Goal: Book appointment/travel/reservation: Book appointment/travel/reservation

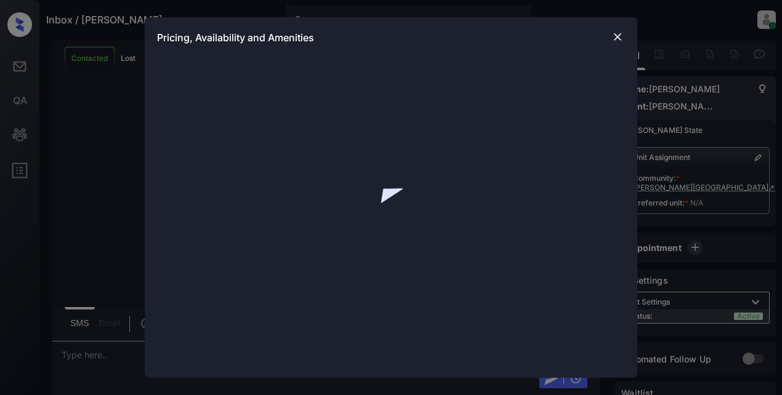
scroll to position [190, 0]
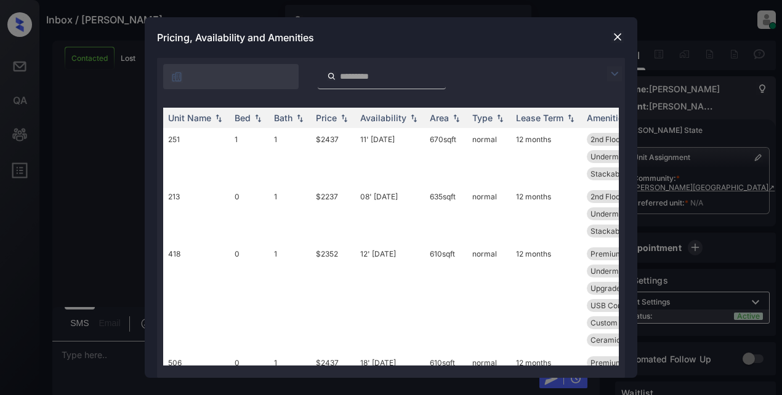
click at [611, 73] on img at bounding box center [614, 73] width 15 height 15
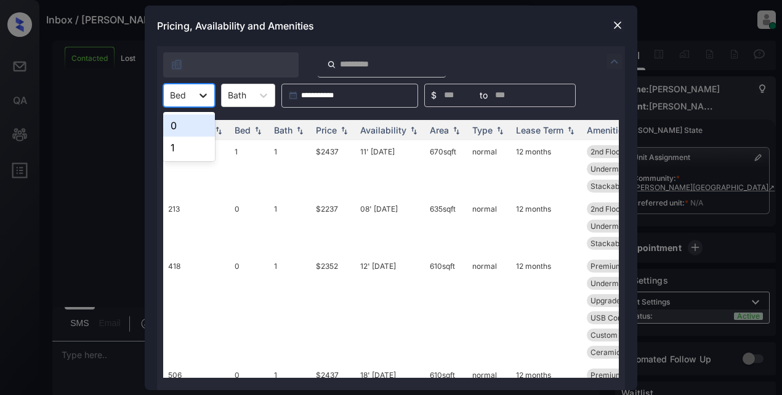
click at [201, 99] on icon at bounding box center [203, 95] width 12 height 12
click at [183, 150] on div "1" at bounding box center [189, 148] width 52 height 22
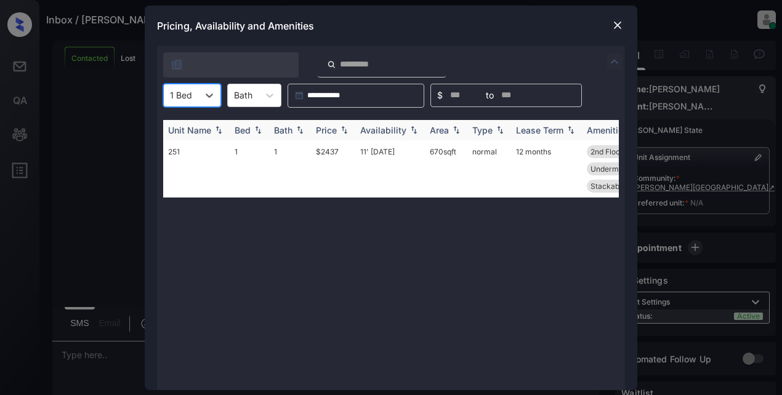
click at [326, 129] on div "Price" at bounding box center [326, 130] width 21 height 10
click at [616, 29] on img at bounding box center [617, 25] width 12 height 12
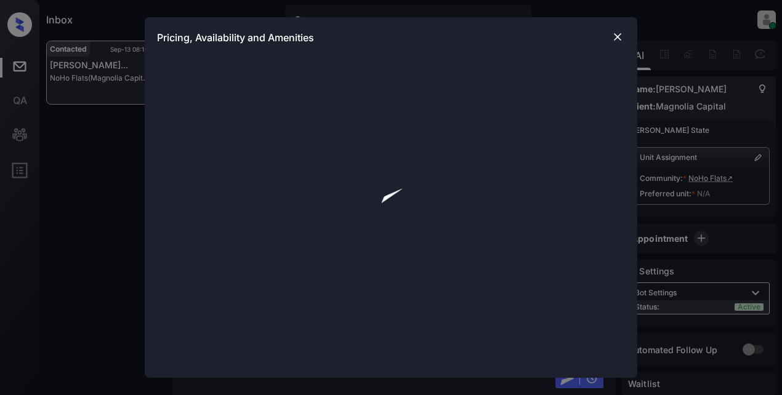
scroll to position [659, 0]
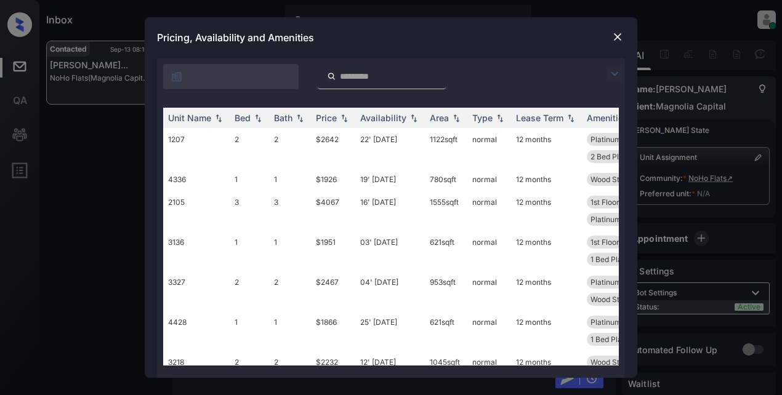
click at [609, 73] on img at bounding box center [614, 73] width 15 height 15
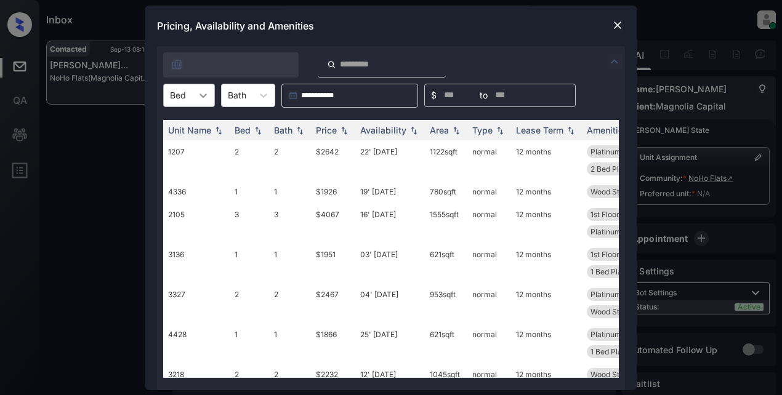
click at [204, 97] on icon at bounding box center [203, 95] width 12 height 12
click at [179, 148] on div "2" at bounding box center [189, 148] width 52 height 22
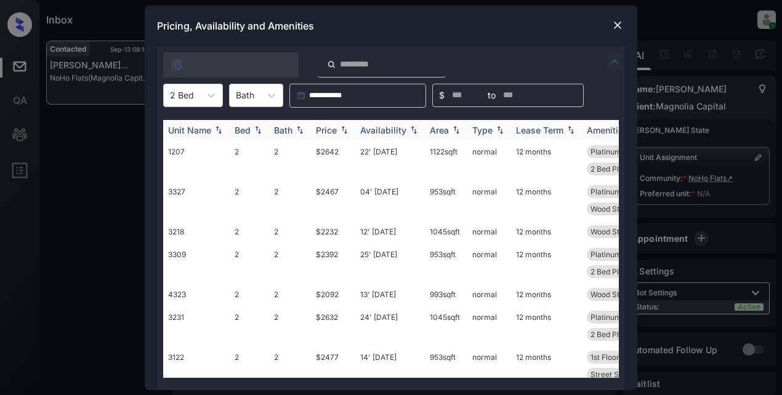
click at [345, 129] on img at bounding box center [344, 130] width 12 height 9
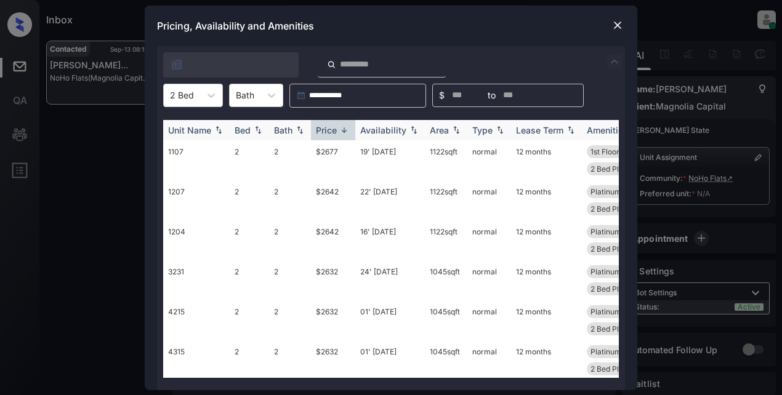
click at [345, 129] on img at bounding box center [344, 130] width 12 height 9
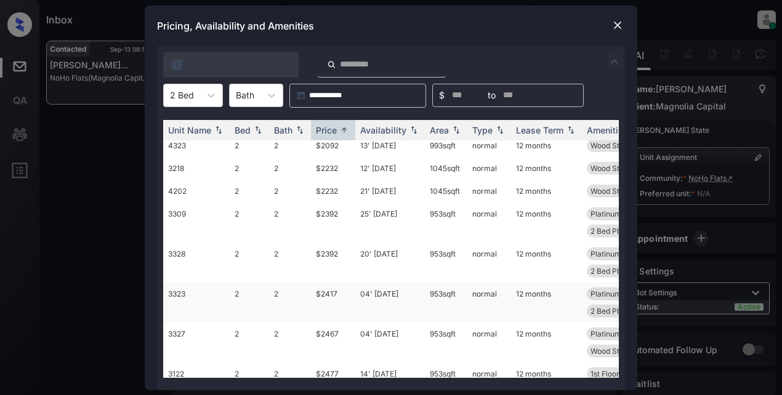
scroll to position [0, 0]
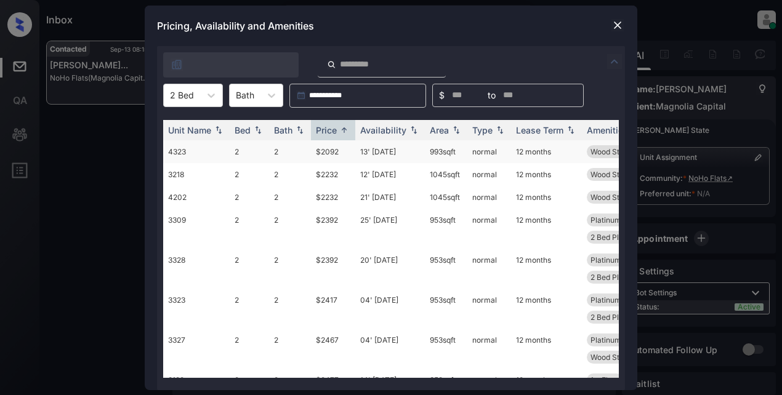
click at [333, 154] on td "$2092" at bounding box center [333, 151] width 44 height 23
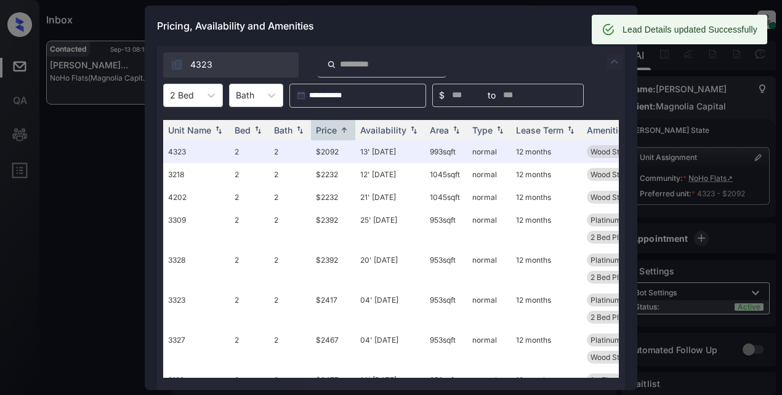
click at [481, 25] on div "Pricing, Availability and Amenities" at bounding box center [391, 26] width 493 height 41
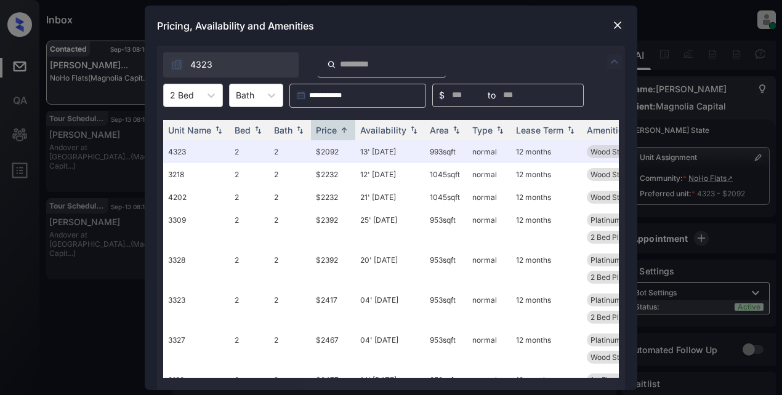
click at [613, 22] on img at bounding box center [617, 25] width 12 height 12
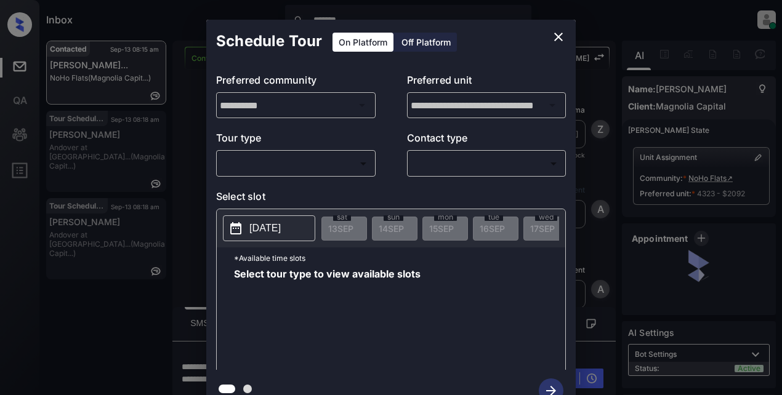
scroll to position [555, 0]
click at [339, 164] on body "Inbox ******* Lyzzelle M. Ceralde Online Set yourself offline Set yourself on b…" at bounding box center [391, 197] width 782 height 395
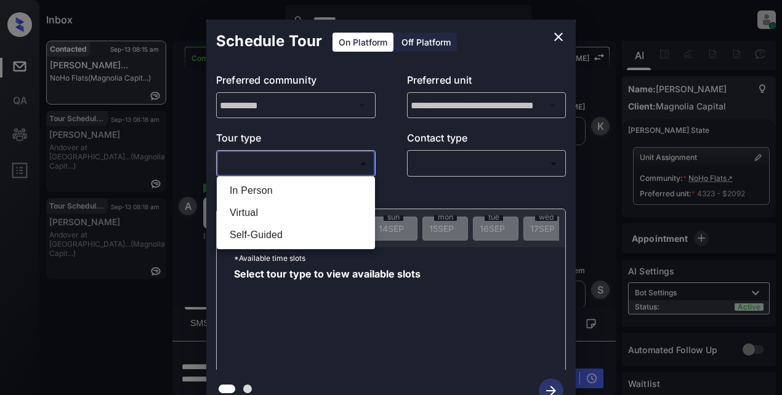
click at [278, 189] on li "In Person" at bounding box center [296, 191] width 152 height 22
type input "********"
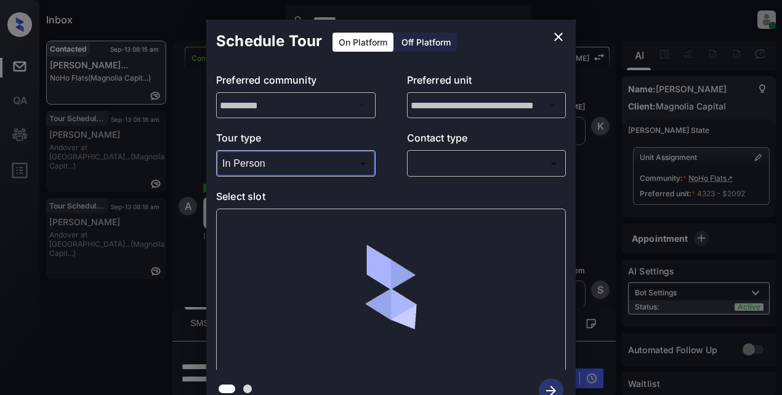
click at [437, 153] on div "​ ​" at bounding box center [486, 163] width 159 height 26
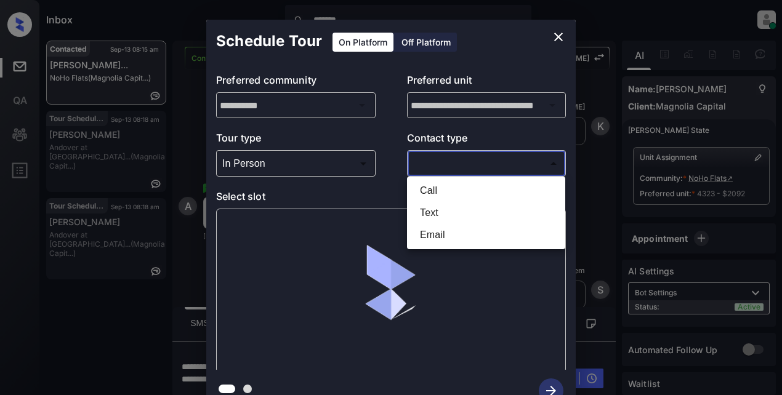
click at [436, 159] on body "Inbox ******* Lyzzelle M. Ceralde Online Set yourself offline Set yourself on b…" at bounding box center [391, 197] width 782 height 395
click at [431, 211] on li "Text" at bounding box center [486, 213] width 152 height 22
type input "****"
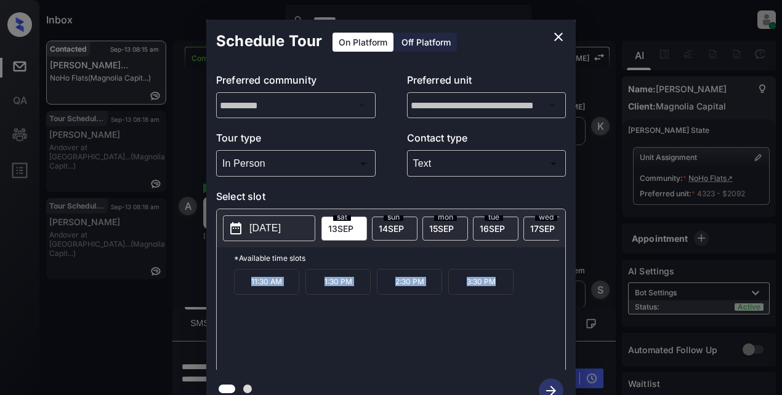
drag, startPoint x: 246, startPoint y: 295, endPoint x: 502, endPoint y: 288, distance: 255.6
click at [502, 288] on div "11:30 AM 1:30 PM 2:30 PM 3:30 PM" at bounding box center [399, 318] width 331 height 99
copy div "11:30 AM 1:30 PM 2:30 PM 3:30 PM"
click at [555, 36] on icon "close" at bounding box center [558, 37] width 15 height 15
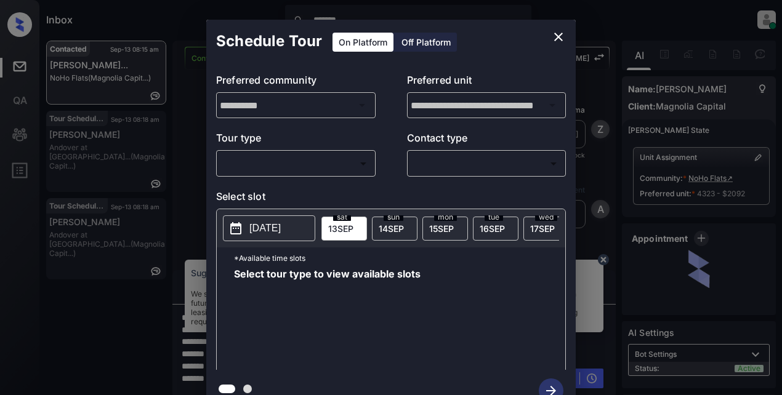
scroll to position [9, 0]
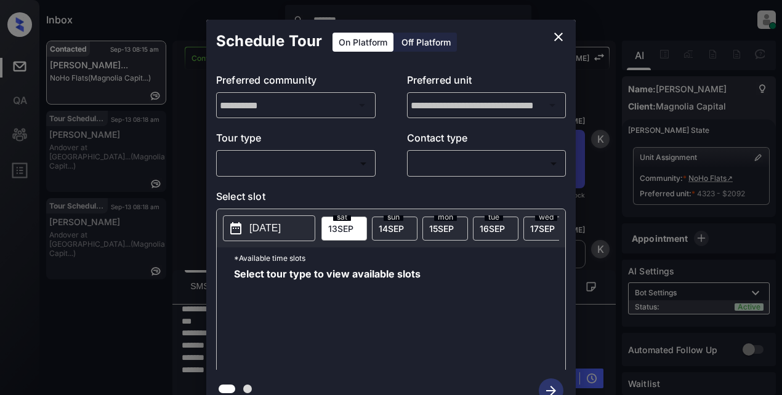
click at [330, 165] on body "Inbox ******* [PERSON_NAME] Online Set yourself offline Set yourself on break P…" at bounding box center [391, 197] width 782 height 395
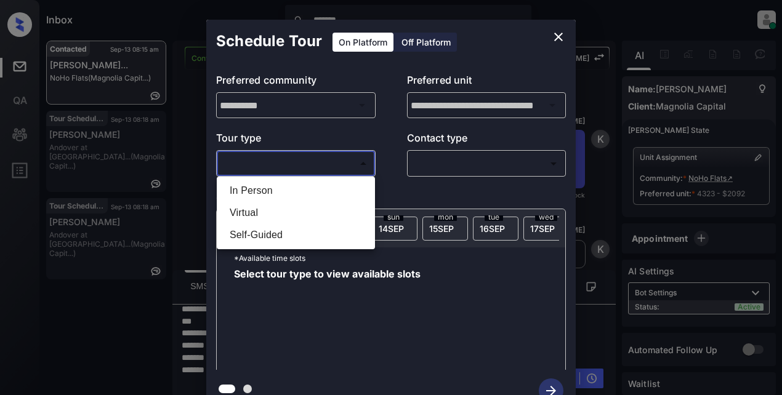
drag, startPoint x: 261, startPoint y: 196, endPoint x: 314, endPoint y: 182, distance: 54.8
click at [262, 195] on li "In Person" at bounding box center [296, 191] width 152 height 22
type input "********"
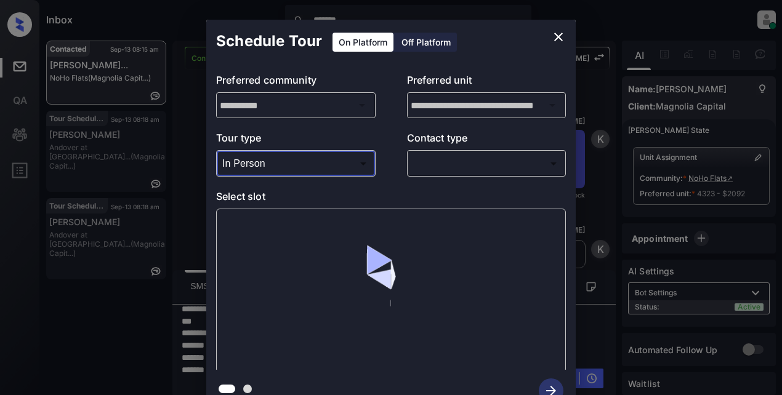
click at [418, 159] on body "Inbox ******* [PERSON_NAME] Online Set yourself offline Set yourself on break P…" at bounding box center [391, 197] width 782 height 395
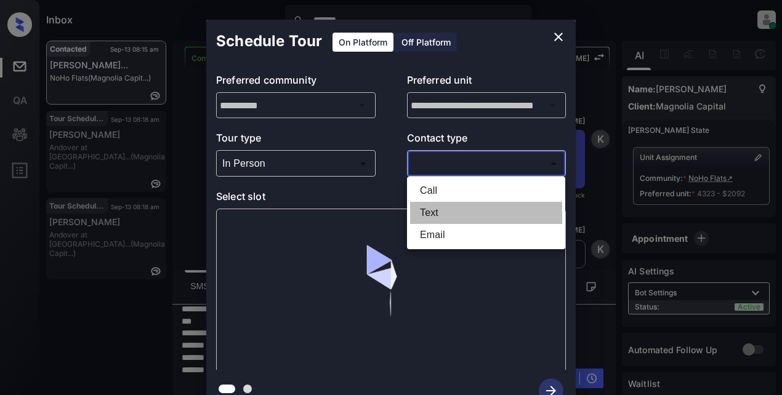
click at [429, 208] on li "Text" at bounding box center [486, 213] width 152 height 22
type input "****"
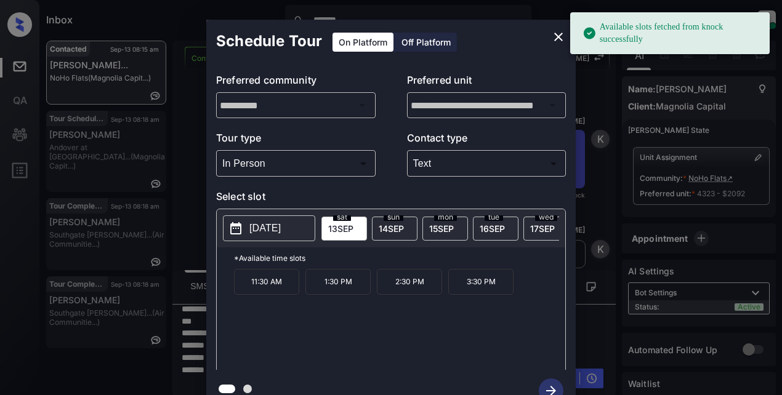
click at [241, 232] on icon at bounding box center [235, 228] width 11 height 12
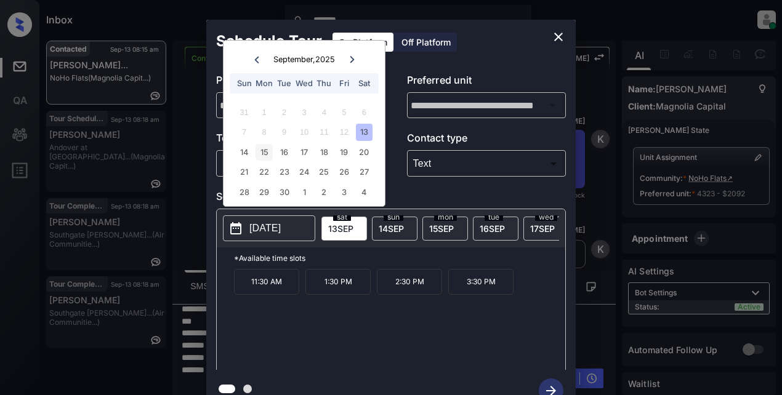
click at [259, 150] on div "15" at bounding box center [263, 152] width 17 height 17
click at [282, 152] on div "16" at bounding box center [284, 152] width 17 height 17
click at [364, 158] on div "20" at bounding box center [364, 152] width 17 height 17
click at [239, 173] on div "21" at bounding box center [244, 172] width 17 height 17
click at [553, 35] on icon "close" at bounding box center [558, 37] width 15 height 15
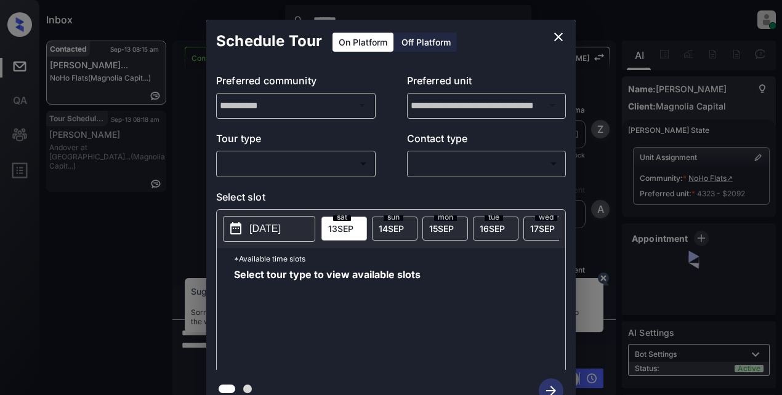
scroll to position [554, 0]
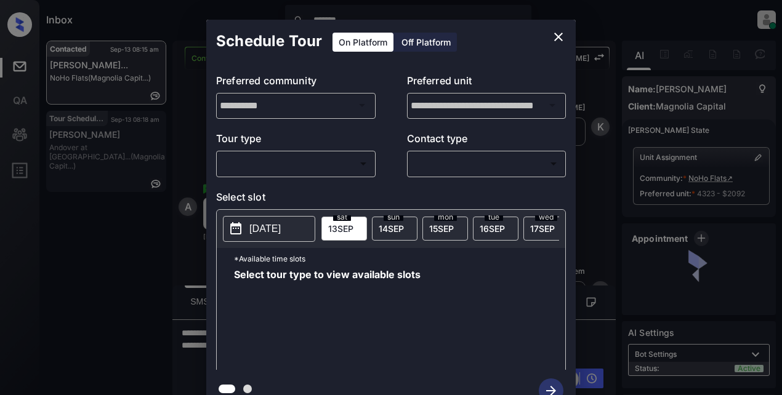
click at [267, 164] on body "Inbox ******* [PERSON_NAME] Online Set yourself offline Set yourself on break P…" at bounding box center [391, 197] width 782 height 395
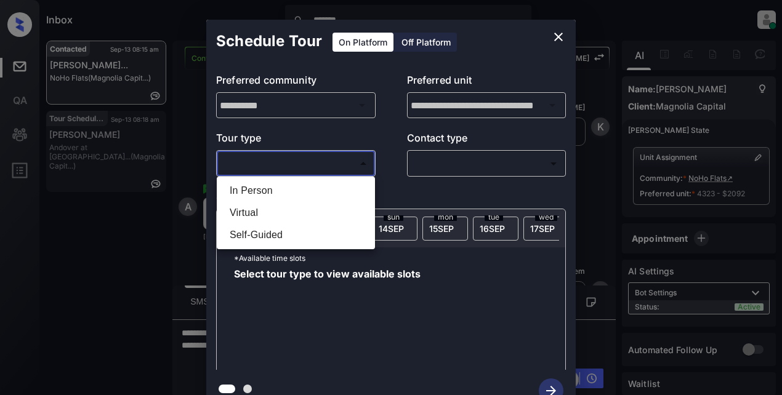
click at [553, 40] on div at bounding box center [391, 197] width 782 height 395
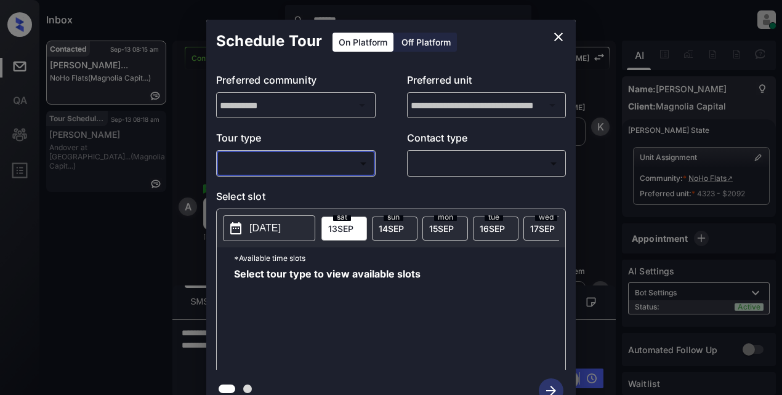
click at [553, 38] on icon "close" at bounding box center [558, 37] width 15 height 15
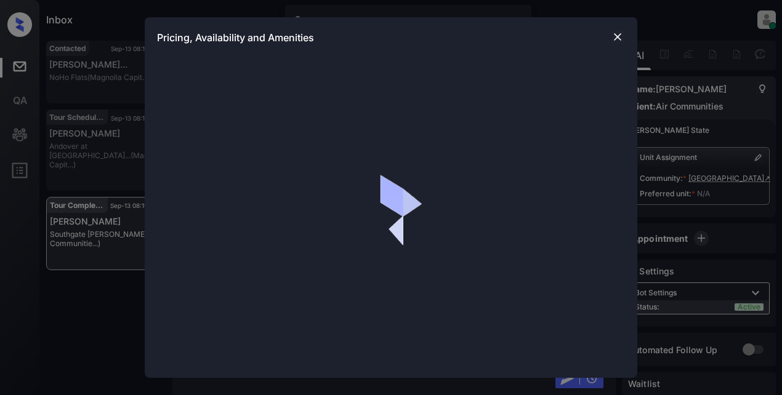
scroll to position [2724, 0]
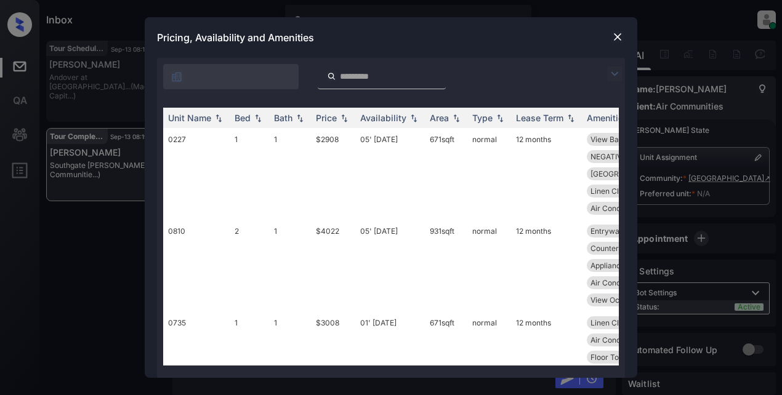
click at [616, 71] on img at bounding box center [614, 73] width 15 height 15
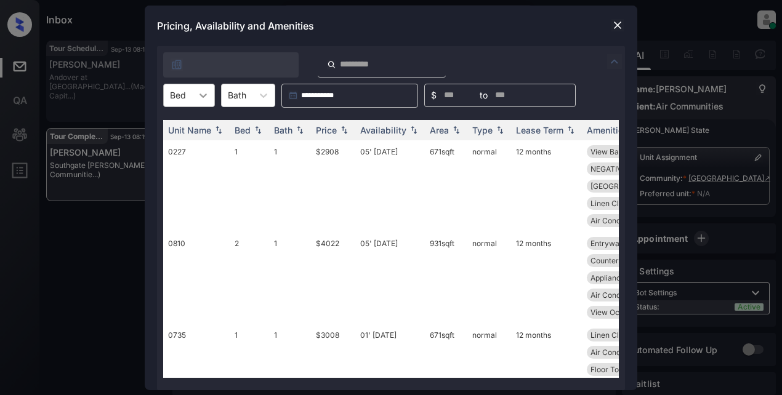
click at [198, 98] on icon at bounding box center [203, 95] width 12 height 12
click at [187, 142] on div "1" at bounding box center [189, 148] width 52 height 22
click at [352, 127] on th "Price" at bounding box center [333, 130] width 44 height 20
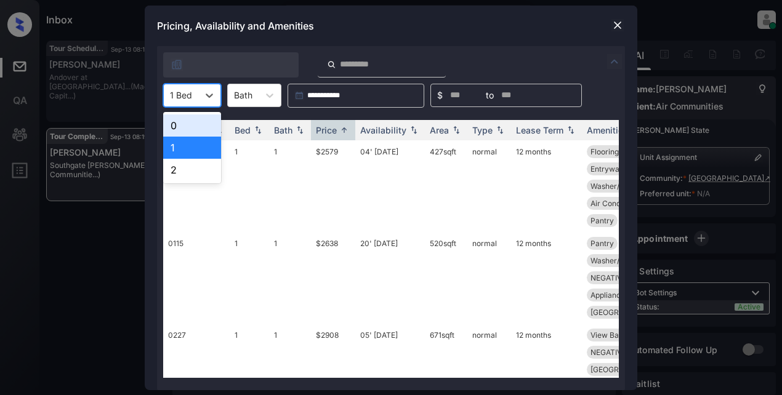
click at [182, 94] on div at bounding box center [181, 95] width 22 height 13
click at [185, 167] on div "2" at bounding box center [192, 170] width 58 height 22
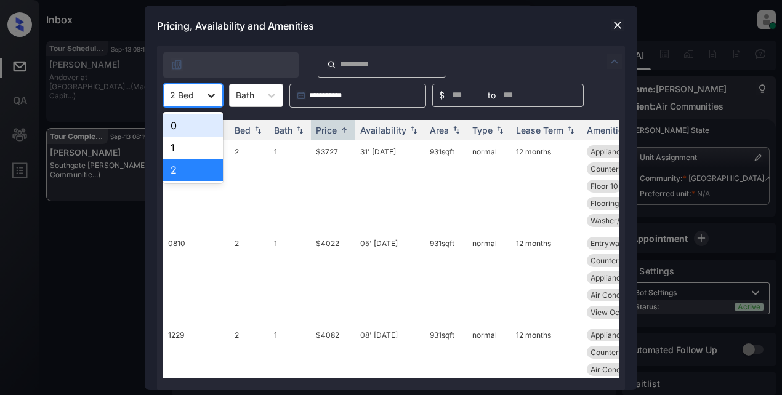
click at [206, 97] on icon at bounding box center [211, 95] width 12 height 12
click at [193, 124] on div "0" at bounding box center [193, 126] width 60 height 22
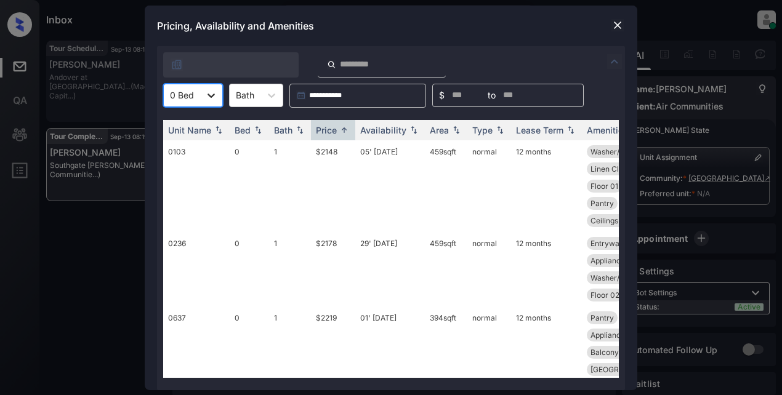
click at [207, 97] on icon at bounding box center [211, 95] width 12 height 12
click at [202, 142] on div "1" at bounding box center [193, 148] width 60 height 22
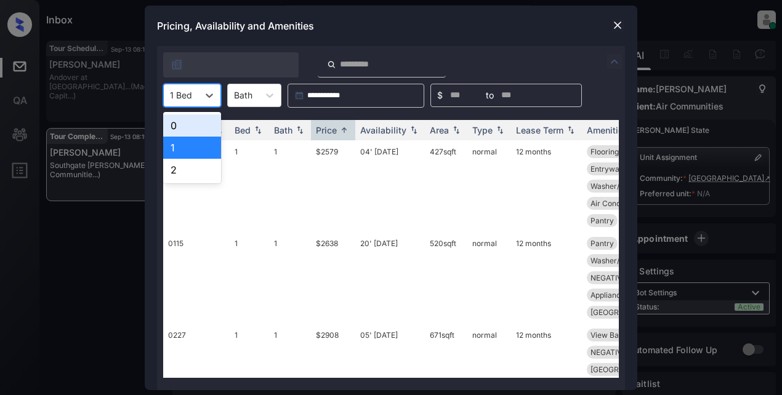
click at [190, 100] on div at bounding box center [181, 95] width 22 height 13
click at [201, 125] on div "0" at bounding box center [192, 126] width 58 height 22
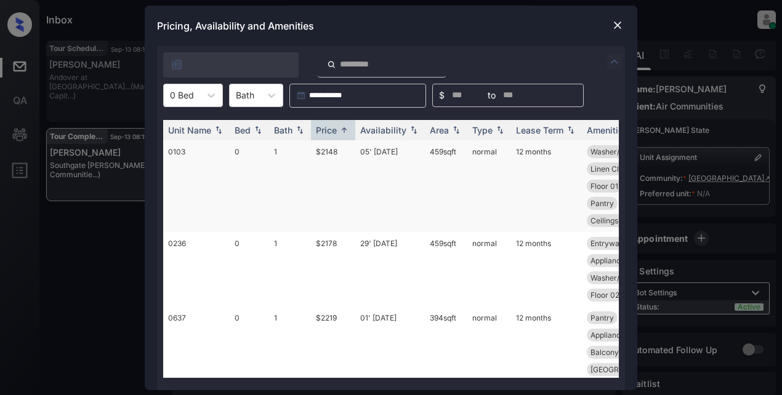
click at [329, 155] on td "$2148" at bounding box center [333, 186] width 44 height 92
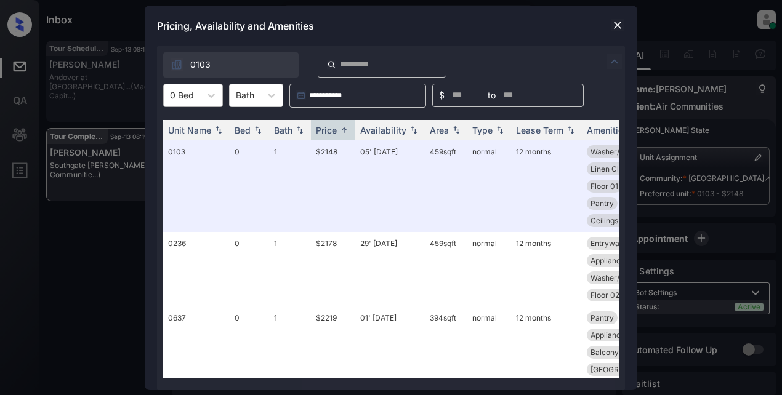
click at [183, 97] on div at bounding box center [182, 95] width 24 height 13
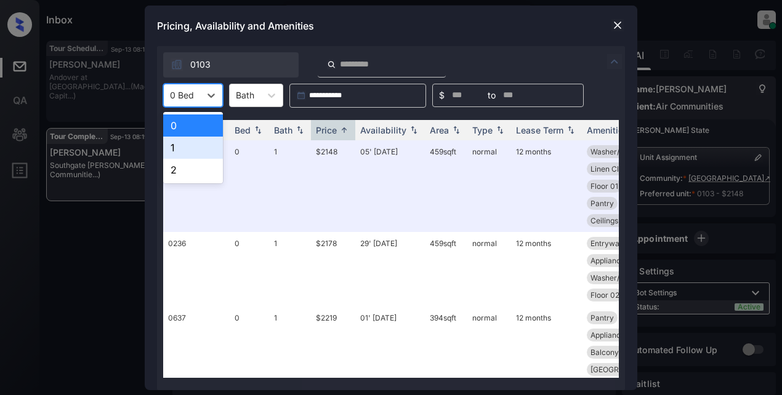
click at [178, 151] on div "1" at bounding box center [193, 148] width 60 height 22
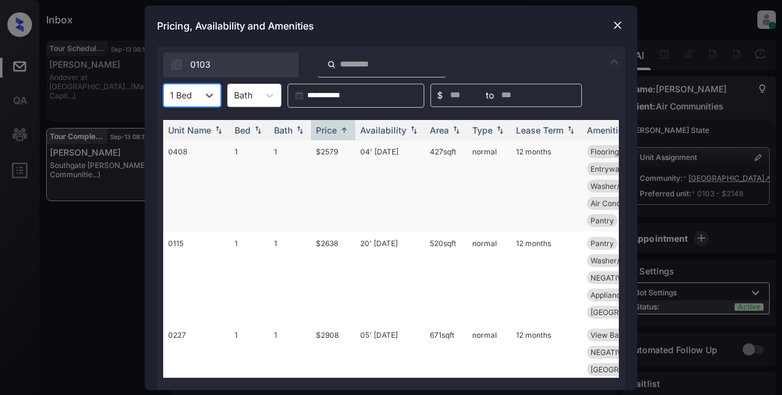
click at [324, 155] on td "$2579" at bounding box center [333, 186] width 44 height 92
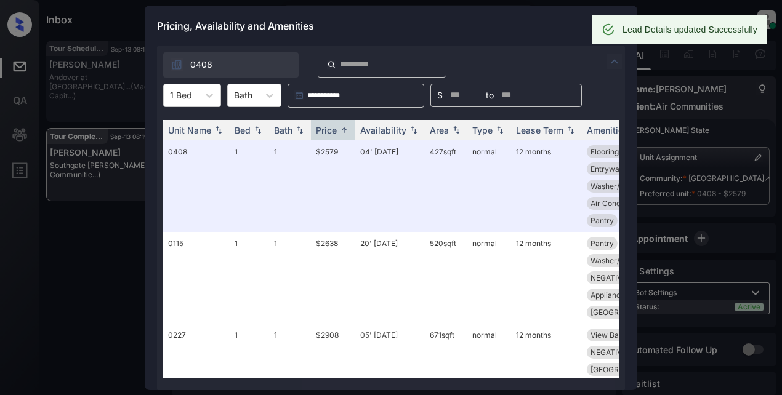
click at [520, 24] on div "Pricing, Availability and Amenities" at bounding box center [391, 26] width 493 height 41
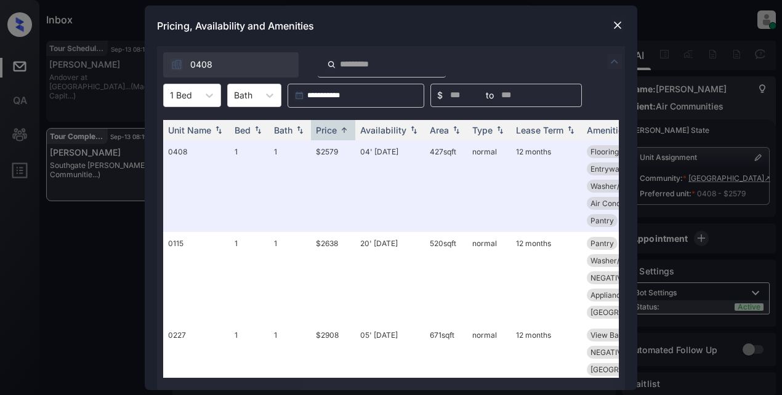
click at [617, 26] on img at bounding box center [617, 25] width 12 height 12
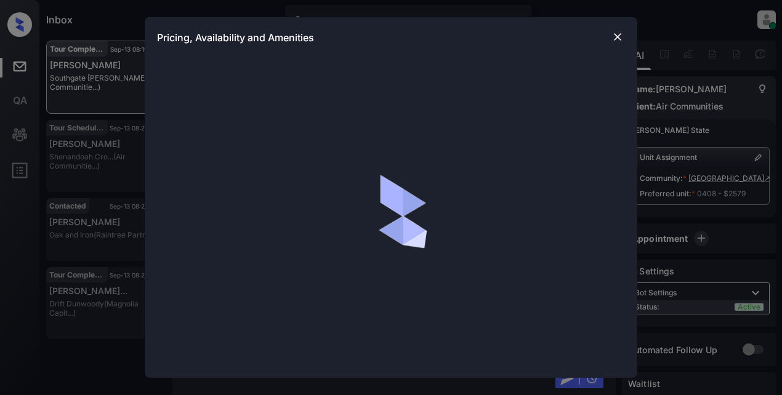
scroll to position [4854, 0]
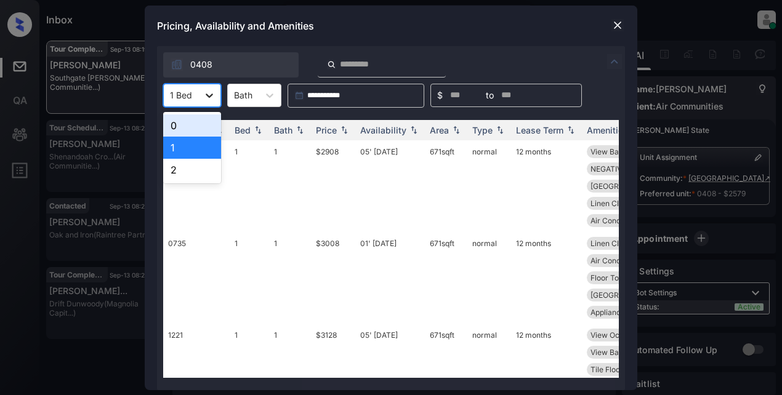
click at [209, 89] on icon at bounding box center [209, 95] width 12 height 12
click at [187, 122] on div "0" at bounding box center [192, 126] width 58 height 22
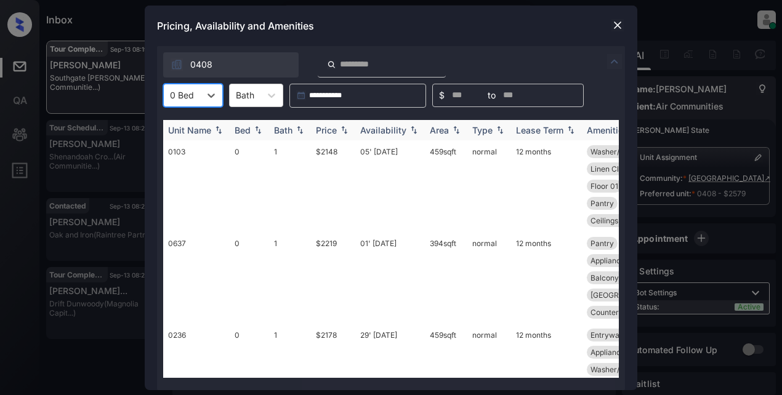
click at [324, 127] on div "Price" at bounding box center [326, 130] width 21 height 10
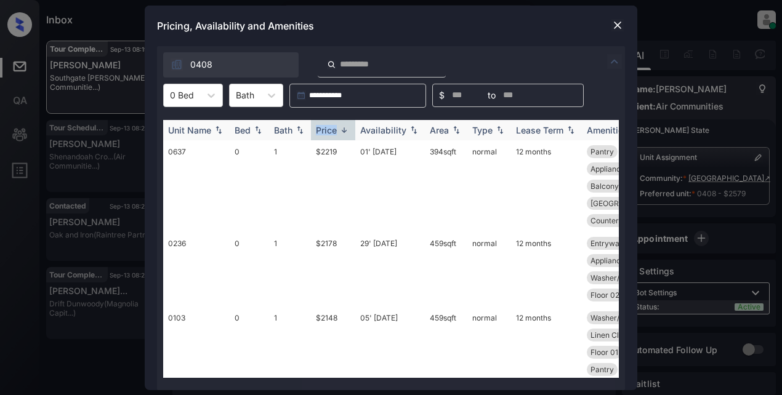
click at [324, 127] on div "Price" at bounding box center [326, 130] width 21 height 10
click at [334, 154] on td "$2148" at bounding box center [333, 186] width 44 height 92
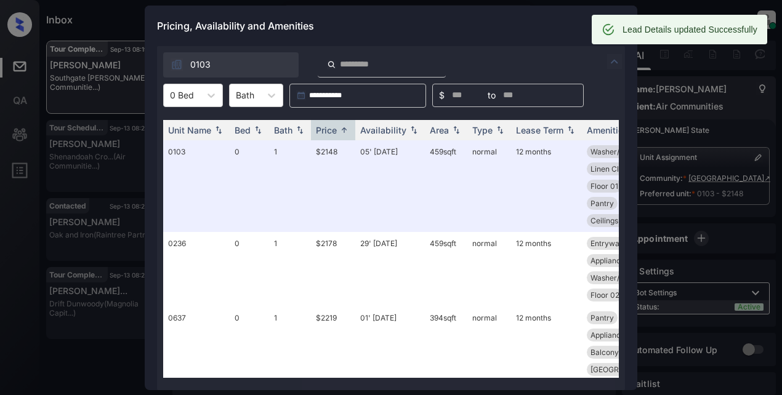
click at [532, 23] on div "Pricing, Availability and Amenities" at bounding box center [391, 26] width 493 height 41
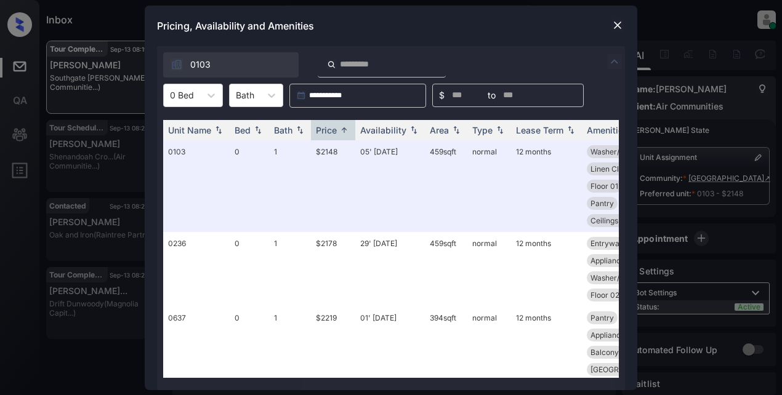
click at [620, 24] on img at bounding box center [617, 25] width 12 height 12
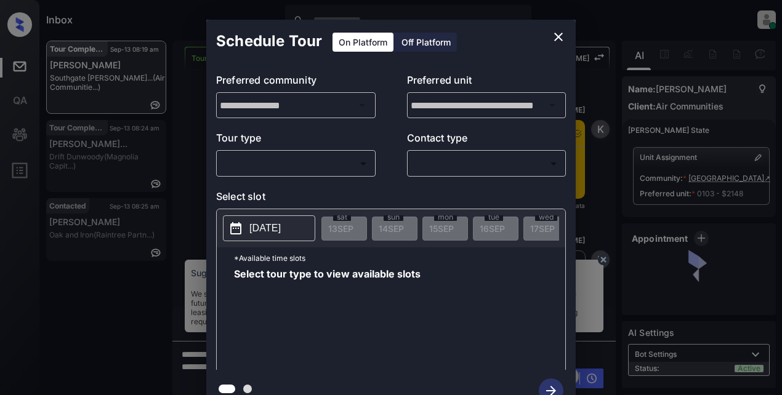
scroll to position [4811, 0]
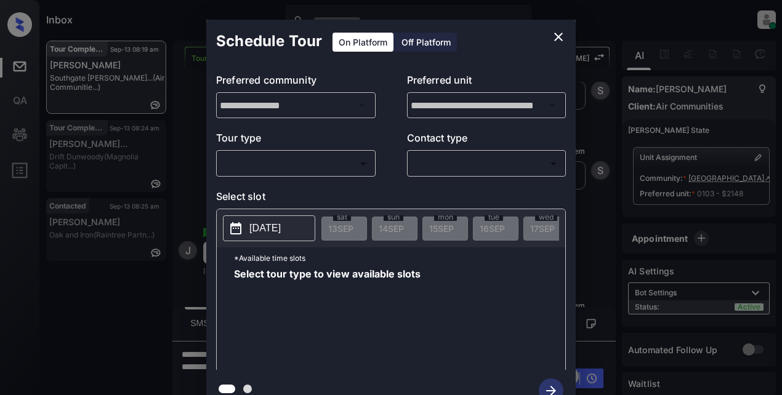
click at [307, 167] on body "Inbox Lyzzelle [PERSON_NAME] Online Set yourself offline Set yourself on break …" at bounding box center [391, 197] width 782 height 395
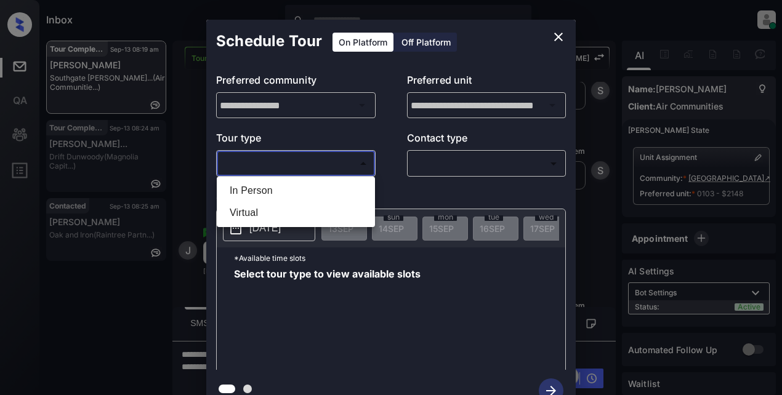
drag, startPoint x: 270, startPoint y: 188, endPoint x: 350, endPoint y: 181, distance: 79.8
click at [273, 189] on li "In Person" at bounding box center [296, 191] width 152 height 22
type input "********"
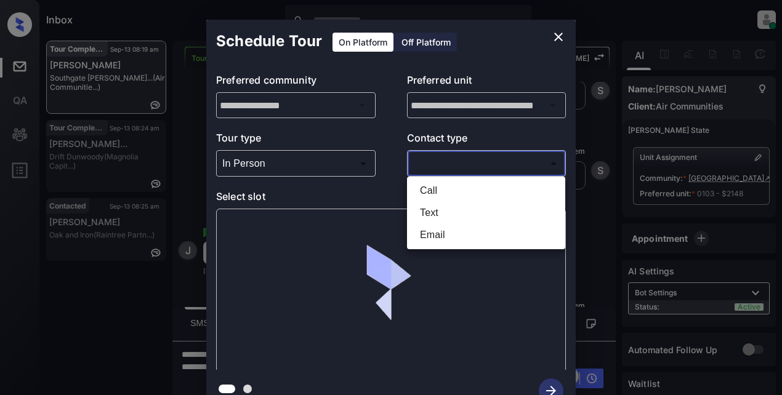
drag, startPoint x: 427, startPoint y: 159, endPoint x: 449, endPoint y: 159, distance: 21.6
click at [429, 159] on body "Inbox Lyzzelle [PERSON_NAME] Online Set yourself offline Set yourself on break …" at bounding box center [391, 197] width 782 height 395
click at [443, 208] on li "Text" at bounding box center [486, 213] width 152 height 22
type input "****"
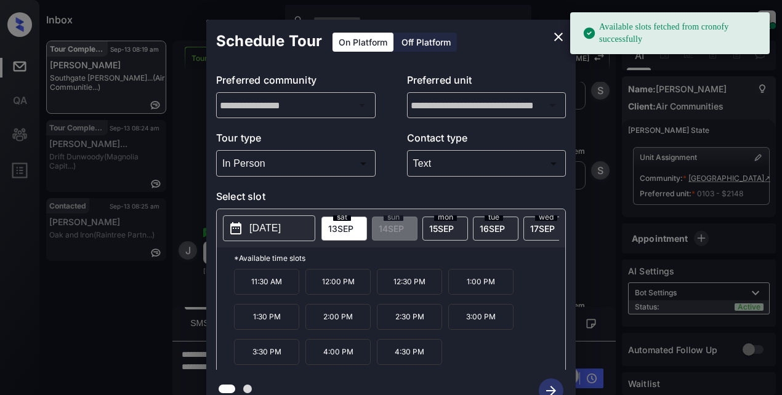
click at [247, 229] on button "[DATE]" at bounding box center [269, 228] width 92 height 26
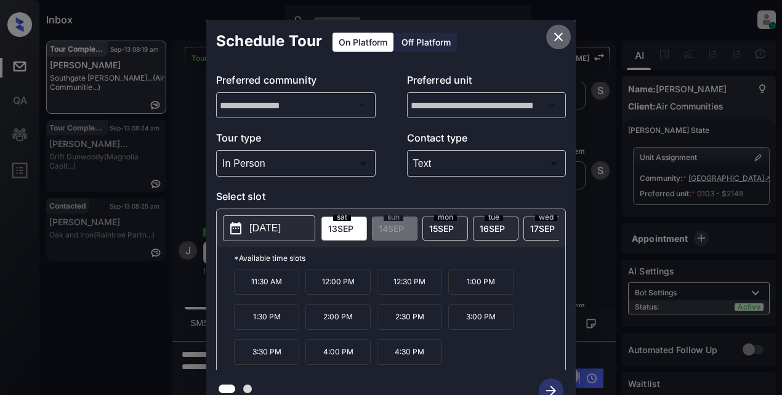
click at [560, 39] on icon "close" at bounding box center [558, 37] width 15 height 15
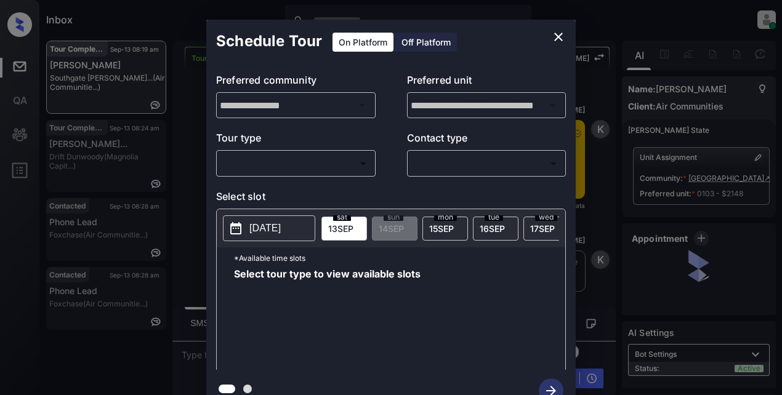
scroll to position [5272, 0]
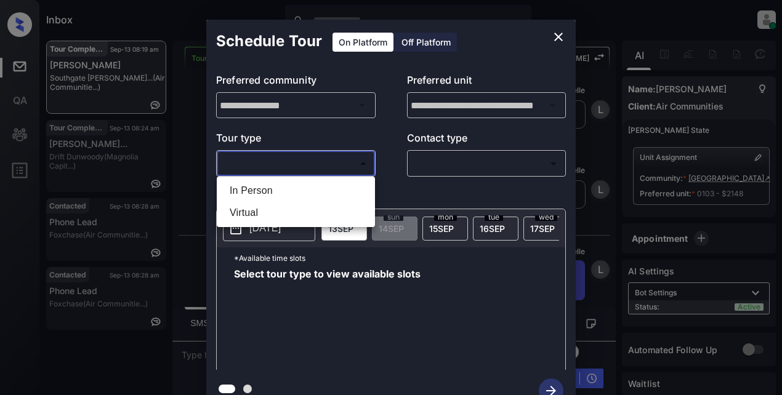
click at [250, 167] on body "Inbox Lyzzelle [PERSON_NAME] Online Set yourself offline Set yourself on break …" at bounding box center [391, 197] width 782 height 395
drag, startPoint x: 233, startPoint y: 191, endPoint x: 313, endPoint y: 175, distance: 81.5
click at [235, 191] on li "In Person" at bounding box center [296, 191] width 152 height 22
type input "********"
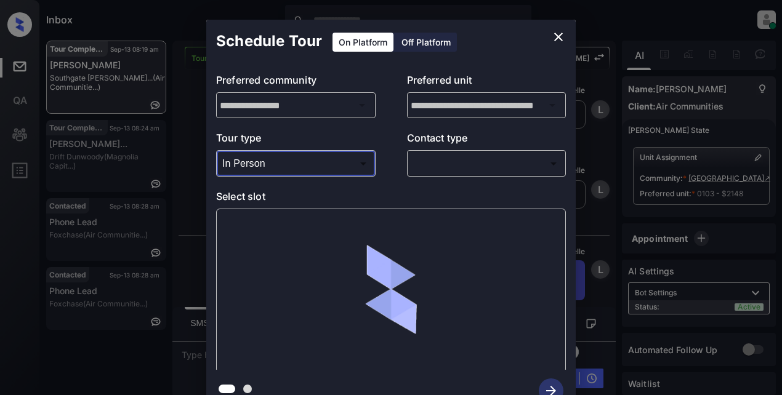
click at [427, 163] on body "Inbox Lyzzelle [PERSON_NAME] Online Set yourself offline Set yourself on break …" at bounding box center [391, 197] width 782 height 395
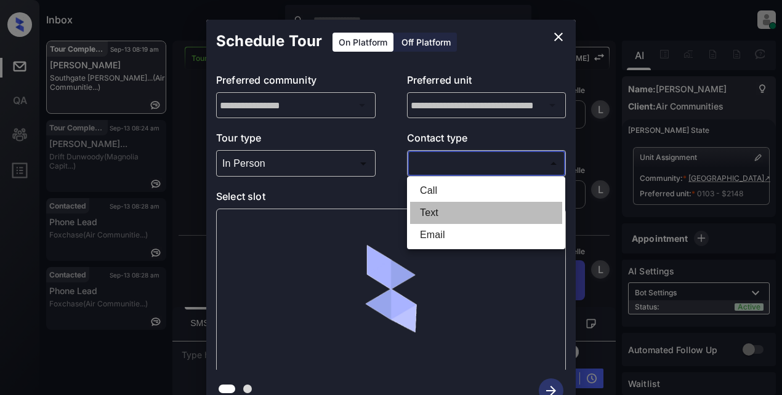
click at [426, 212] on li "Text" at bounding box center [486, 213] width 152 height 22
type input "****"
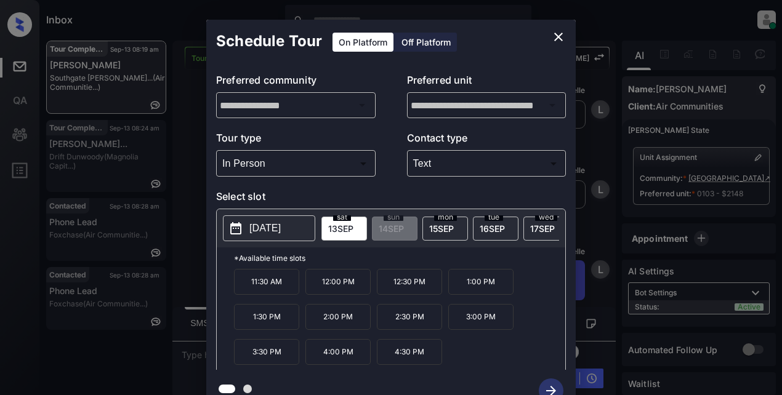
click at [262, 363] on p "3:30 PM" at bounding box center [266, 352] width 65 height 26
click at [549, 390] on icon "button" at bounding box center [551, 391] width 25 height 25
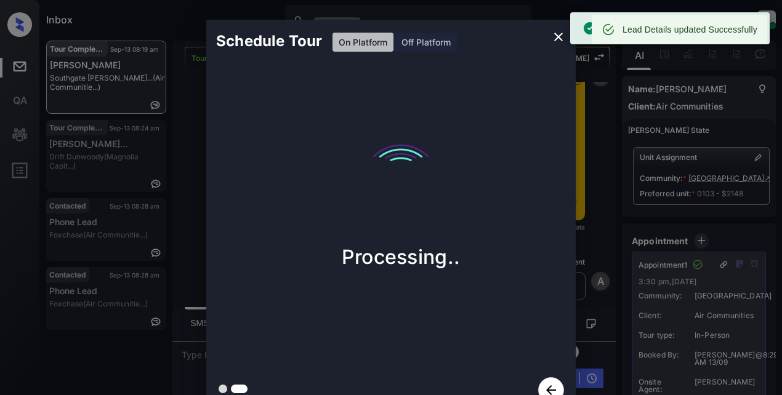
scroll to position [5969, 0]
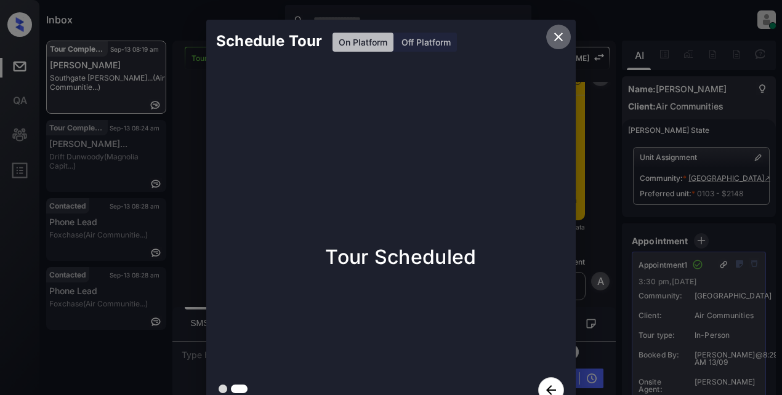
click at [554, 37] on icon "close" at bounding box center [558, 37] width 15 height 15
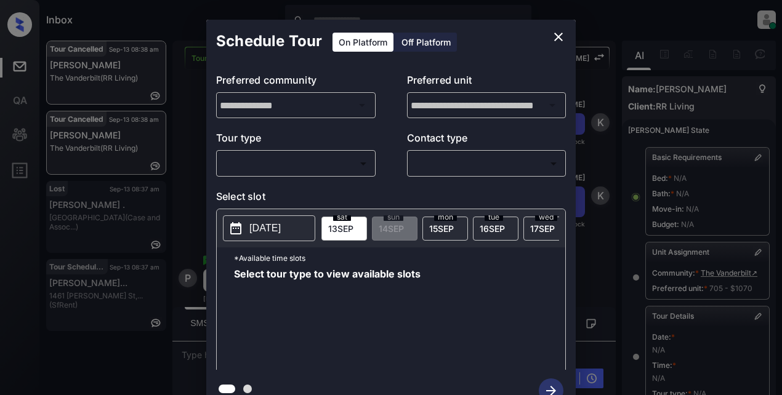
scroll to position [208, 0]
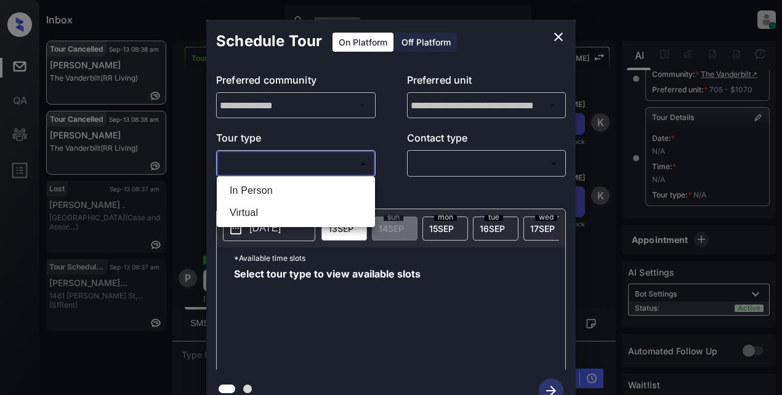
click at [285, 159] on body "Inbox Lyzzelle [PERSON_NAME] Online Set yourself offline Set yourself on break …" at bounding box center [391, 197] width 782 height 395
click at [241, 190] on li "In Person" at bounding box center [296, 191] width 152 height 22
type input "********"
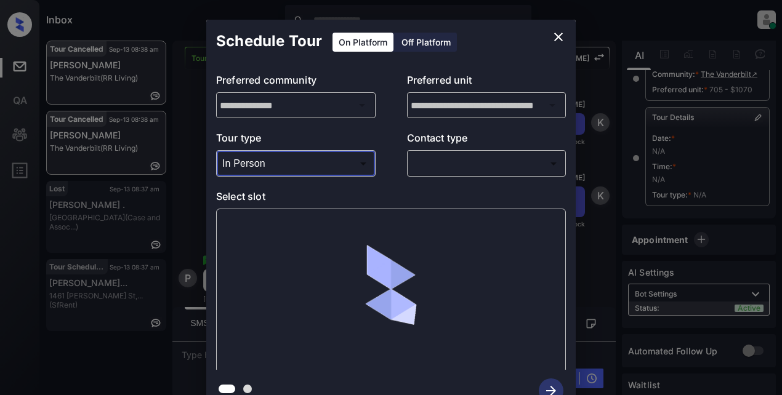
click at [435, 160] on body "Inbox Lyzzelle M. Ceralde Online Set yourself offline Set yourself on break Pro…" at bounding box center [391, 197] width 782 height 395
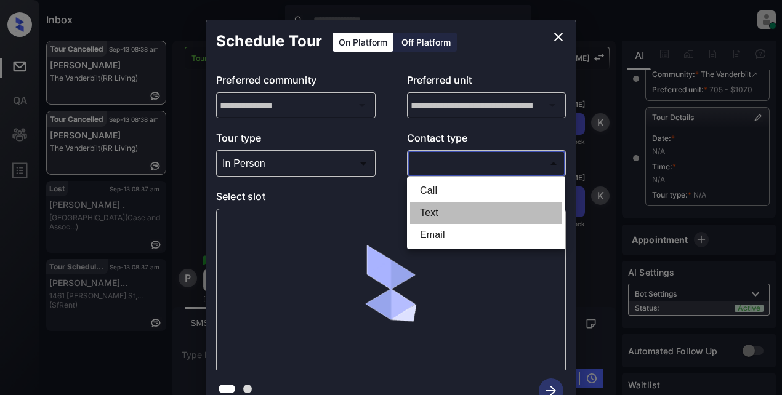
click at [439, 211] on li "Text" at bounding box center [486, 213] width 152 height 22
type input "****"
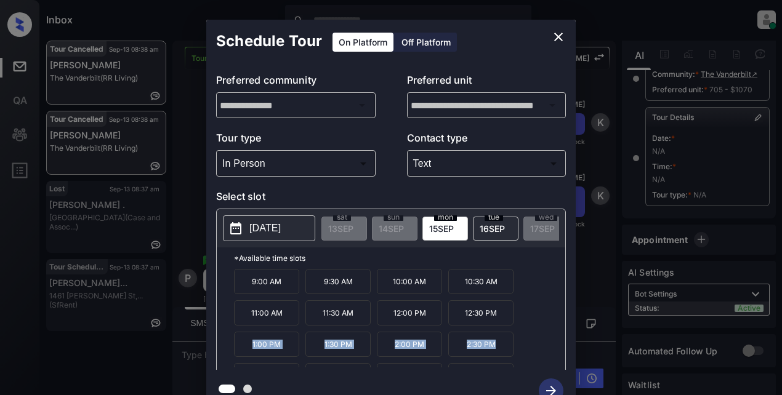
drag, startPoint x: 247, startPoint y: 353, endPoint x: 563, endPoint y: 312, distance: 319.1
click at [515, 348] on div "9:00 AM 9:30 AM 10:00 AM 10:30 AM 11:00 AM 11:30 AM 12:00 PM 12:30 PM 1:00 PM 1…" at bounding box center [399, 318] width 331 height 99
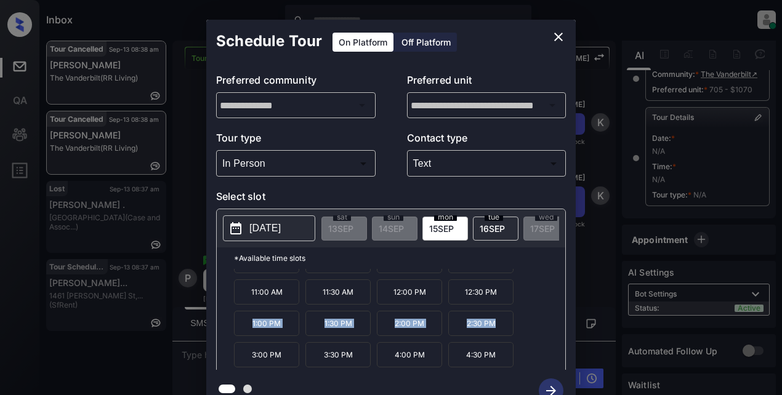
click at [244, 334] on p "1:00 PM" at bounding box center [266, 323] width 65 height 25
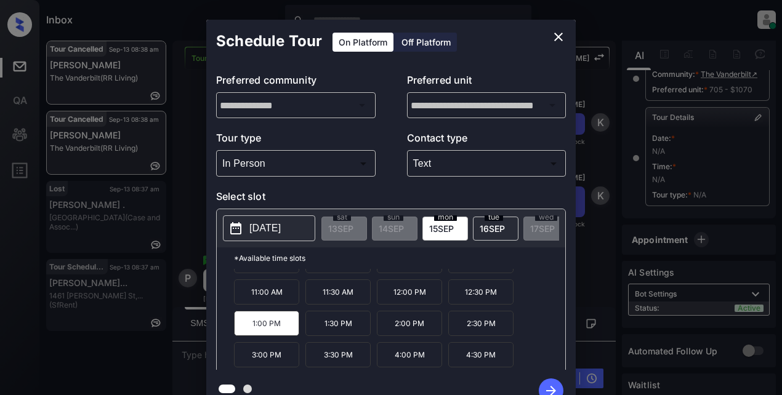
click at [298, 351] on p "3:00 PM" at bounding box center [266, 354] width 65 height 25
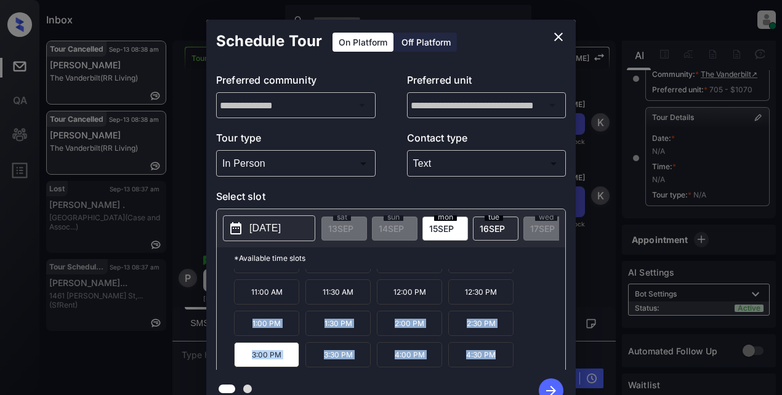
drag, startPoint x: 247, startPoint y: 329, endPoint x: 514, endPoint y: 390, distance: 273.4
click at [515, 390] on div "**********" at bounding box center [390, 216] width 369 height 392
copy div "1:00 PM 1:30 PM 2:00 PM 2:30 PM 3:00 PM 3:30 PM 4:00 PM 4:30 PM"
click at [553, 36] on icon "close" at bounding box center [558, 37] width 15 height 15
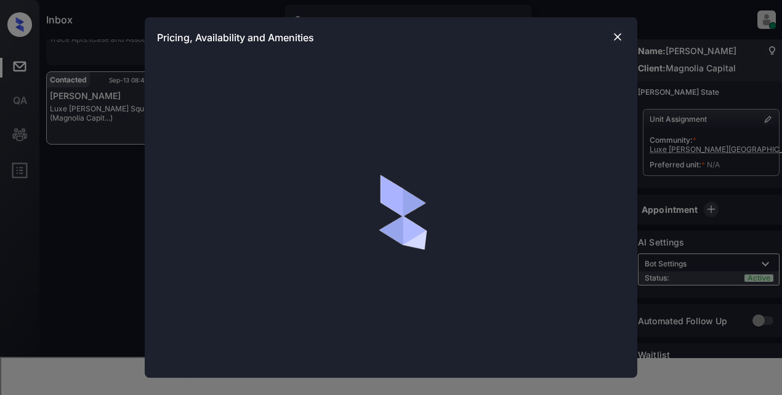
scroll to position [8, 0]
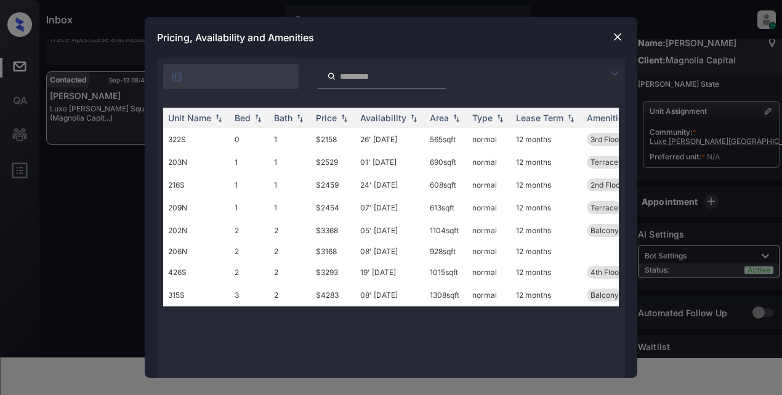
click at [609, 68] on img at bounding box center [614, 73] width 15 height 15
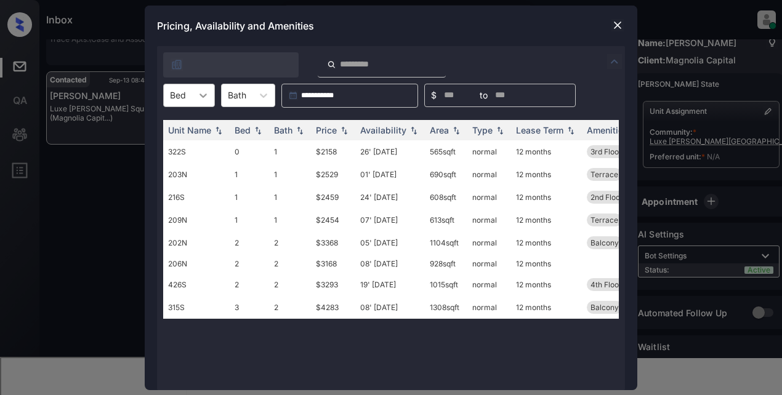
click at [214, 94] on div at bounding box center [203, 95] width 22 height 22
click at [183, 152] on div "1" at bounding box center [189, 148] width 52 height 22
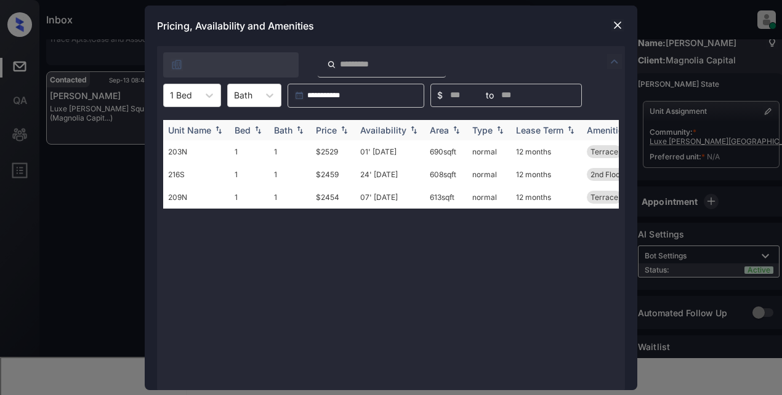
click at [335, 133] on div "Price" at bounding box center [326, 130] width 21 height 10
click at [335, 134] on div "Price" at bounding box center [326, 130] width 21 height 10
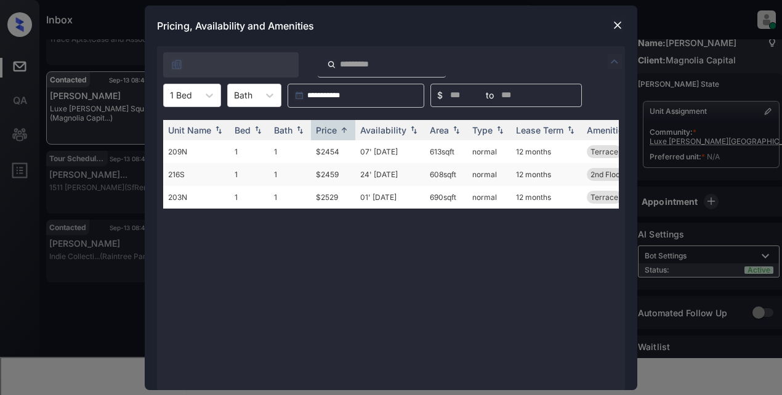
click at [327, 172] on td "$2459" at bounding box center [333, 174] width 44 height 23
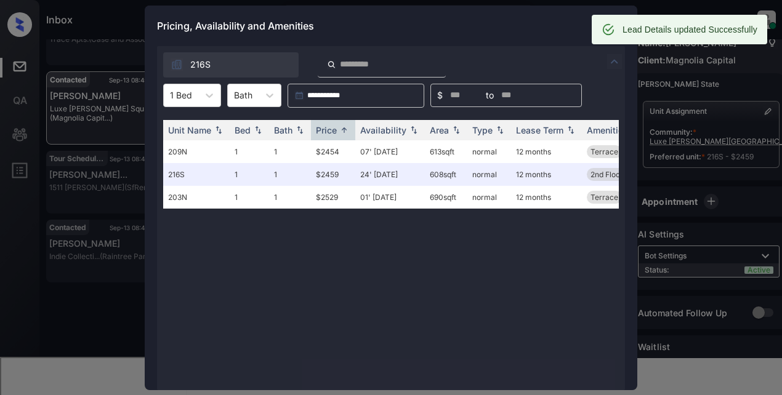
click at [511, 19] on div "Pricing, Availability and Amenities" at bounding box center [391, 26] width 493 height 41
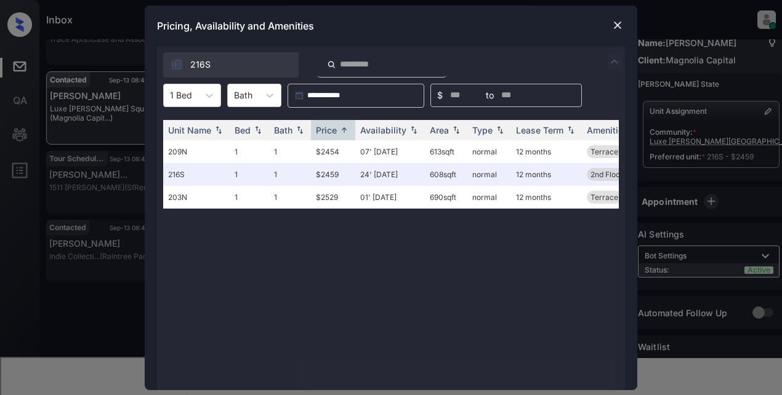
click at [614, 26] on img at bounding box center [617, 25] width 12 height 12
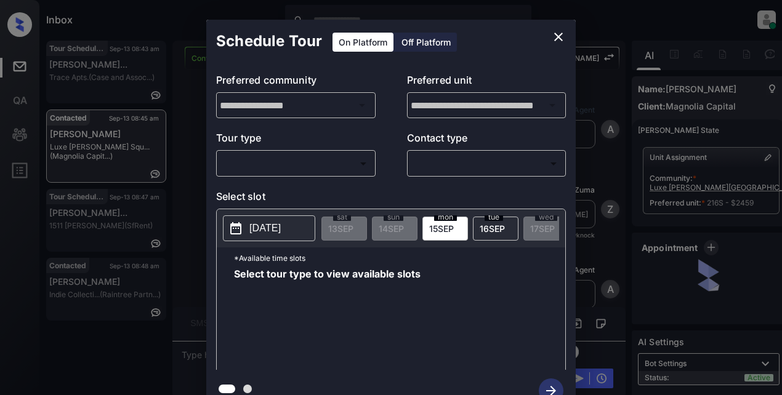
scroll to position [1592, 0]
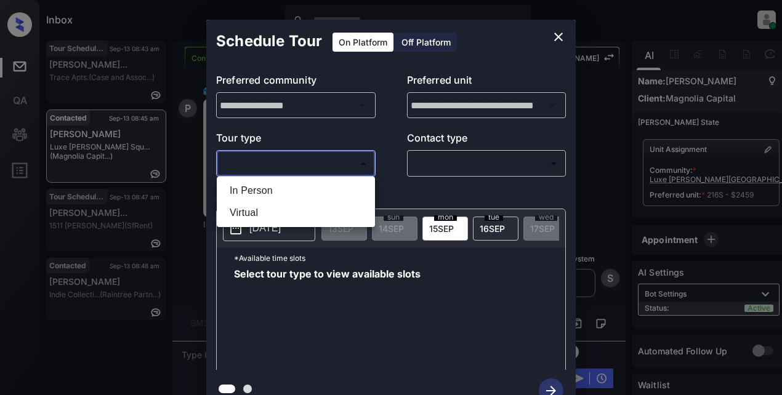
click at [275, 159] on body "Inbox Lyzzelle M. Ceralde Online Set yourself offline Set yourself on break Pro…" at bounding box center [391, 197] width 782 height 395
click at [243, 211] on li "Virtual" at bounding box center [296, 213] width 152 height 22
type input "*******"
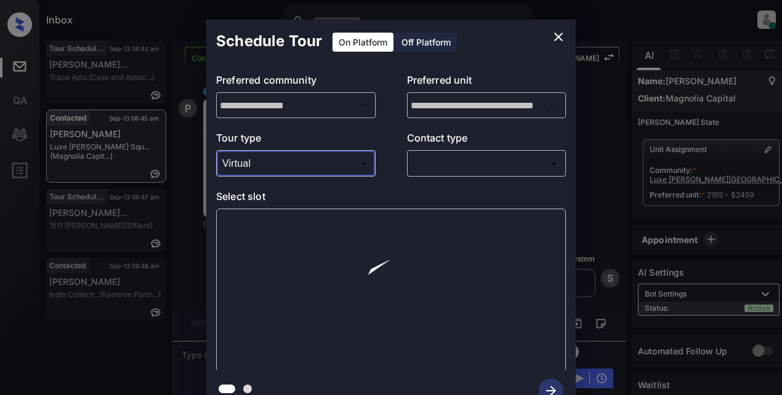
click at [443, 158] on body "Inbox Lyzzelle M. Ceralde Online Set yourself offline Set yourself on break Pro…" at bounding box center [391, 197] width 782 height 395
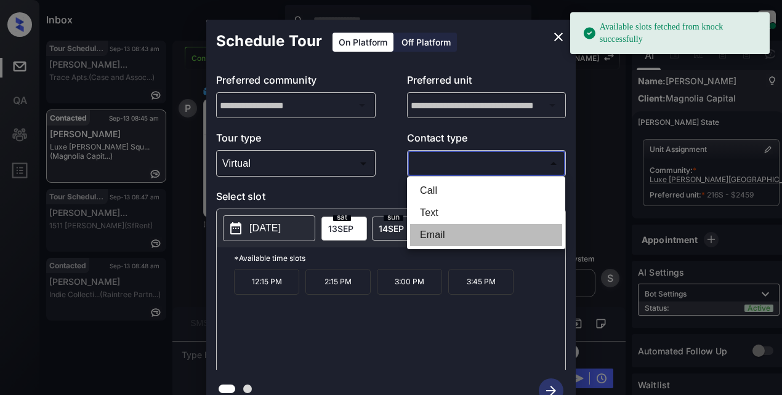
click at [428, 233] on li "Email" at bounding box center [486, 235] width 152 height 22
type input "*****"
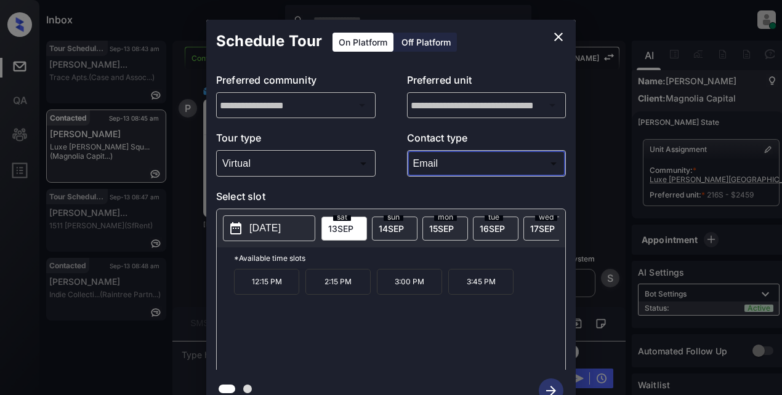
click at [397, 228] on span "14 SEP" at bounding box center [391, 228] width 25 height 10
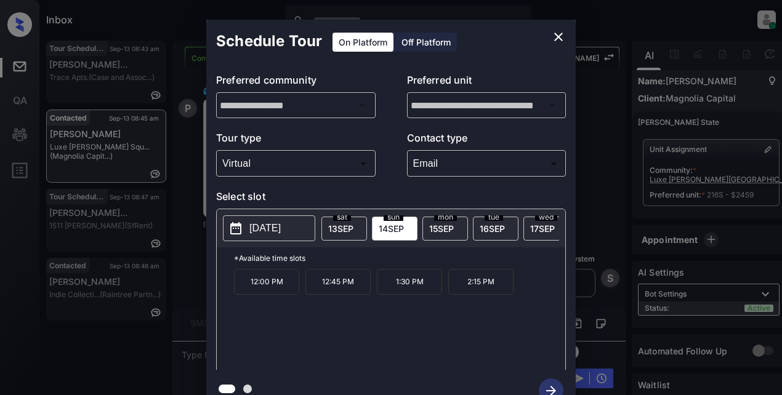
click at [336, 230] on span "13 SEP" at bounding box center [340, 228] width 25 height 10
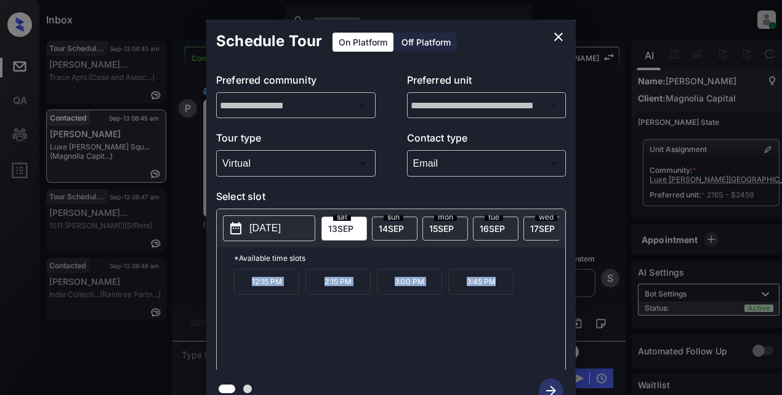
drag, startPoint x: 237, startPoint y: 289, endPoint x: 521, endPoint y: 294, distance: 284.5
click at [521, 294] on div "12:15 PM 2:15 PM 3:00 PM 3:45 PM" at bounding box center [399, 318] width 331 height 99
click at [427, 309] on div "12:15 PM 2:15 PM 3:00 PM 3:45 PM" at bounding box center [399, 318] width 331 height 99
click at [327, 290] on p "2:15 PM" at bounding box center [337, 282] width 65 height 26
drag, startPoint x: 400, startPoint y: 316, endPoint x: 409, endPoint y: 312, distance: 10.2
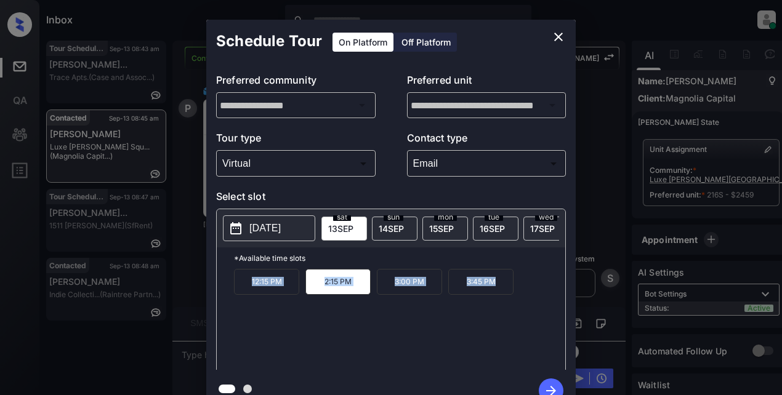
click at [401, 315] on div "12:15 PM 2:15 PM 3:00 PM 3:45 PM" at bounding box center [399, 318] width 331 height 99
copy div "12:15 PM 2:15 PM 3:00 PM 3:45 PM"
click at [556, 33] on icon "close" at bounding box center [558, 37] width 15 height 15
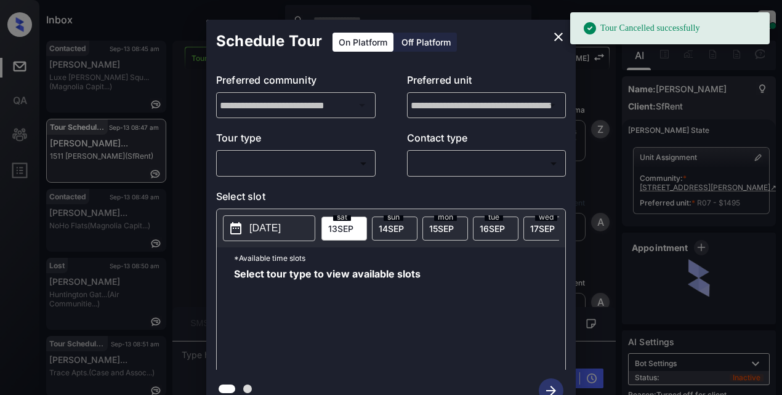
scroll to position [4164, 0]
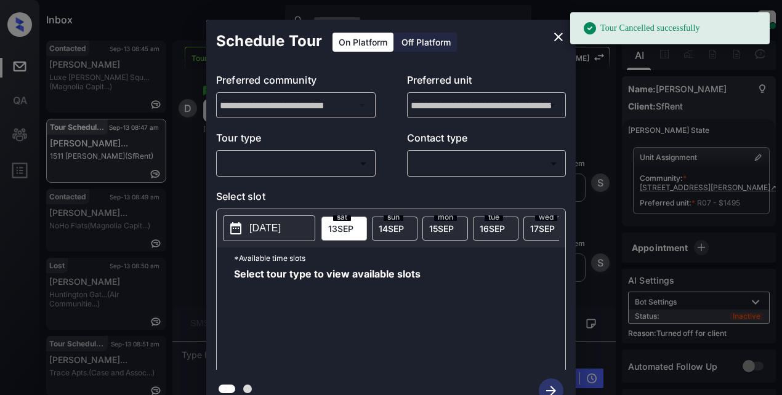
click at [314, 165] on body "Tour Cancelled successfully Inbox Lyzzelle [PERSON_NAME] Online Set yourself of…" at bounding box center [391, 197] width 782 height 395
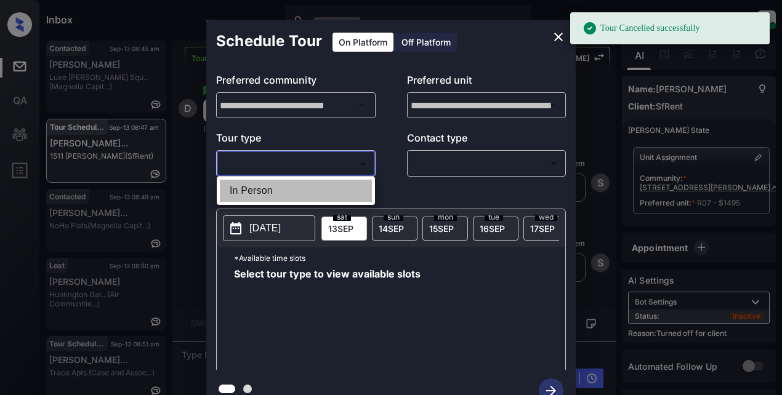
click at [267, 188] on li "In Person" at bounding box center [296, 191] width 152 height 22
type input "********"
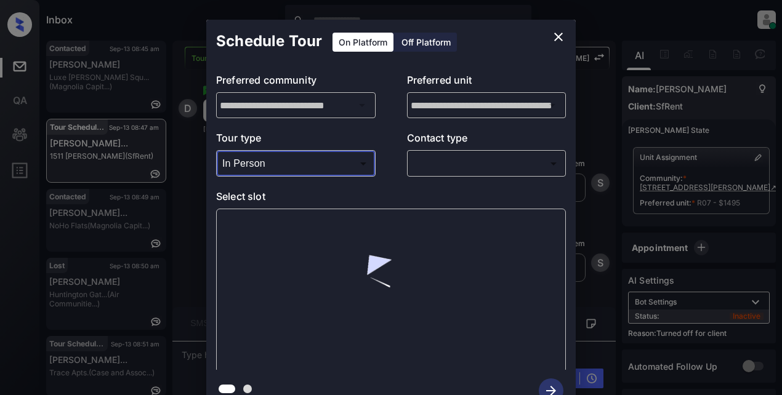
click at [449, 162] on body "Tour Cancelled successfully Inbox Lyzzelle M. Ceralde Online Set yourself offli…" at bounding box center [391, 197] width 782 height 395
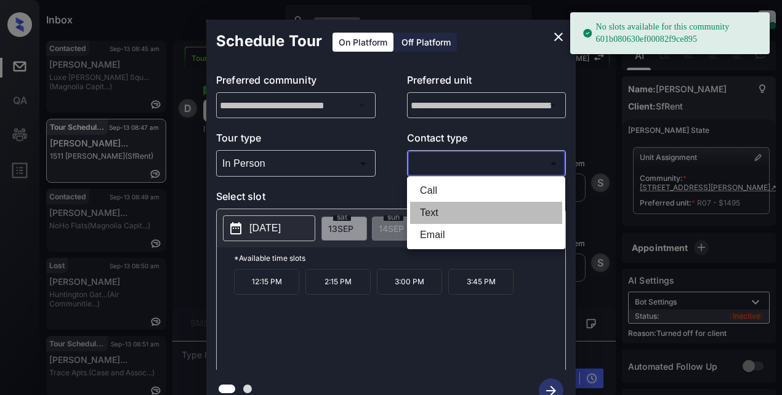
click at [433, 215] on li "Text" at bounding box center [486, 213] width 152 height 22
type input "****"
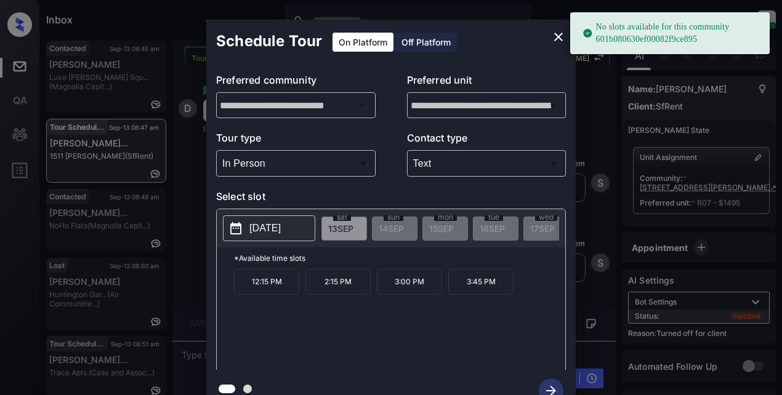
click at [252, 220] on button "[DATE]" at bounding box center [269, 228] width 92 height 26
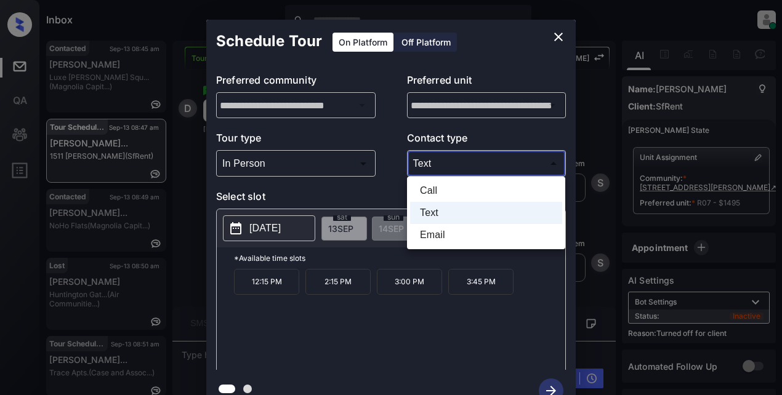
click at [452, 164] on body "Inbox Lyzzelle M. Ceralde Online Set yourself offline Set yourself on break Pro…" at bounding box center [391, 197] width 782 height 395
click at [559, 36] on div at bounding box center [391, 197] width 782 height 395
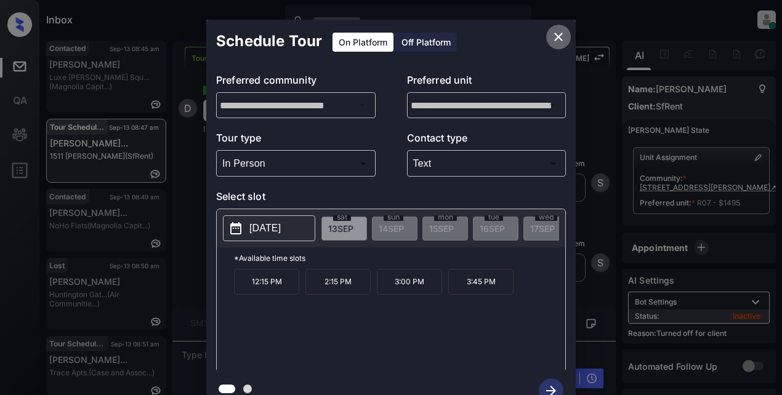
click at [564, 35] on icon "close" at bounding box center [558, 37] width 15 height 15
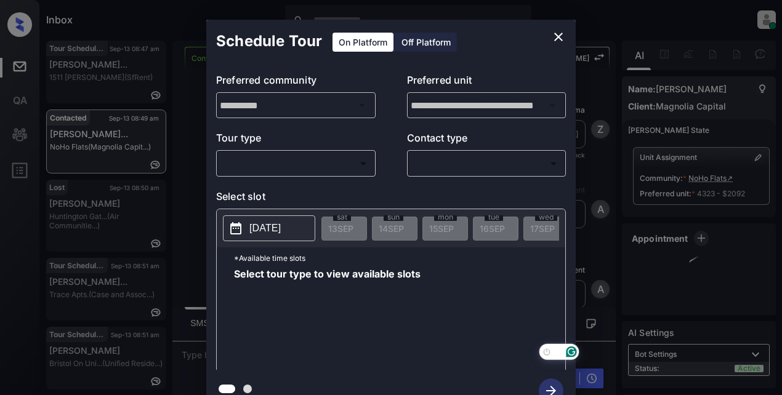
scroll to position [1377, 0]
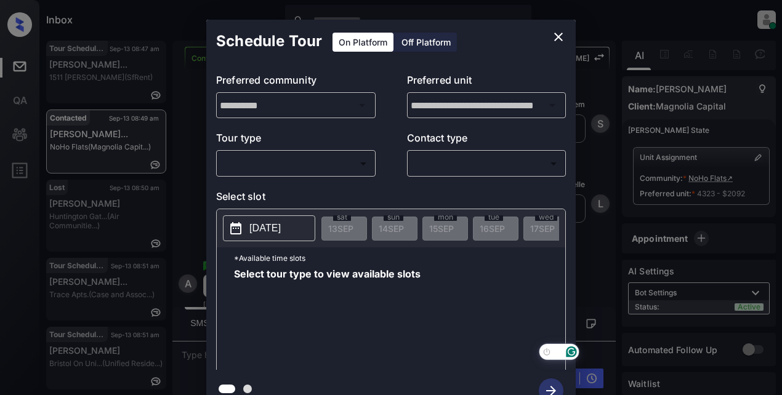
click at [318, 160] on body "Inbox Lyzzelle [PERSON_NAME] Online Set yourself offline Set yourself on break …" at bounding box center [391, 197] width 782 height 395
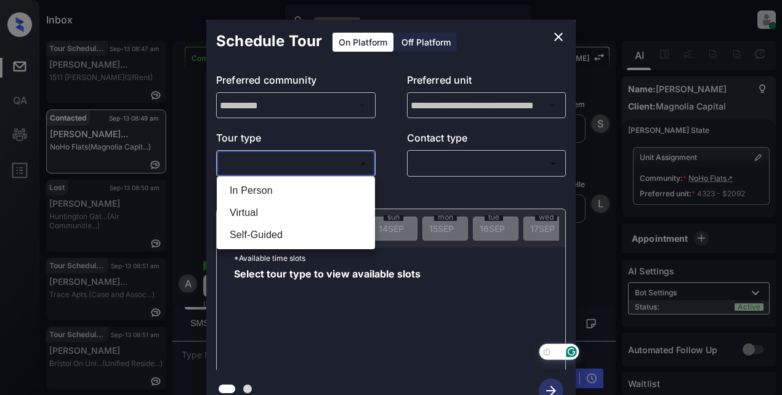
drag, startPoint x: 247, startPoint y: 190, endPoint x: 302, endPoint y: 189, distance: 54.8
click at [249, 190] on li "In Person" at bounding box center [296, 191] width 152 height 22
type input "********"
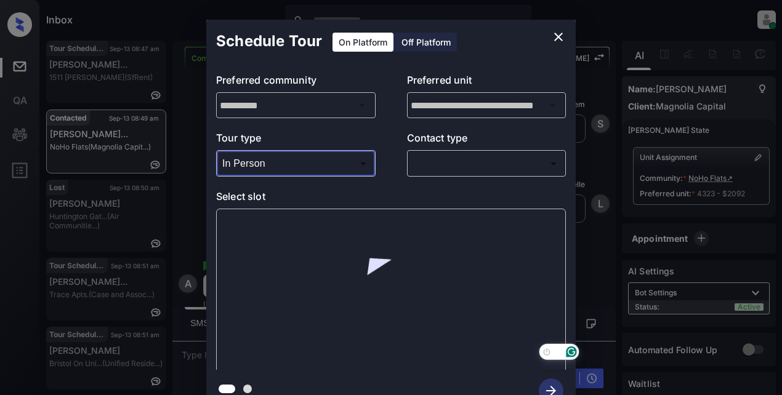
click at [473, 170] on body "Inbox Lyzzelle [PERSON_NAME] Online Set yourself offline Set yourself on break …" at bounding box center [391, 197] width 782 height 395
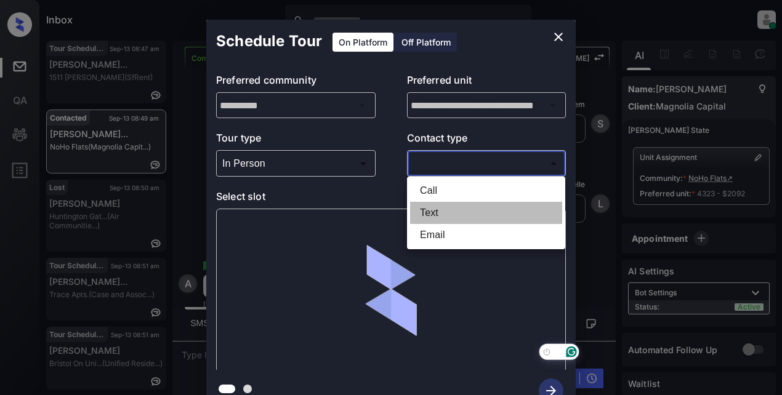
click at [444, 217] on li "Text" at bounding box center [486, 213] width 152 height 22
type input "****"
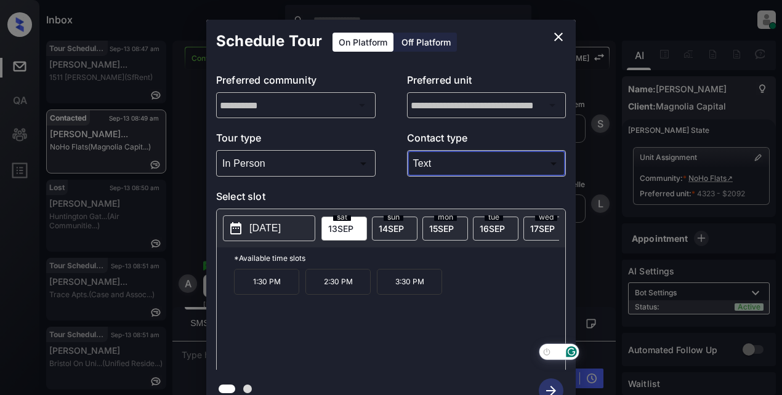
click at [254, 232] on p "[DATE]" at bounding box center [264, 228] width 31 height 15
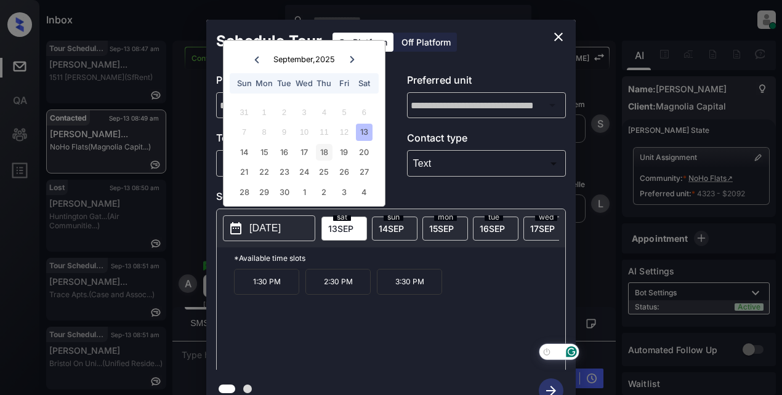
click at [329, 154] on div "18" at bounding box center [324, 152] width 17 height 17
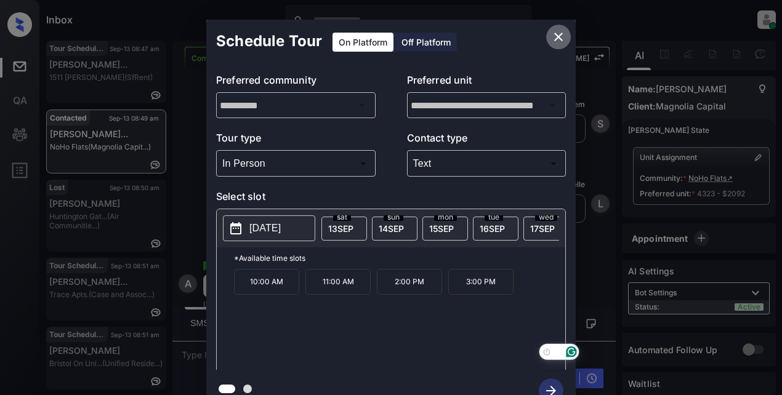
click at [555, 34] on icon "close" at bounding box center [558, 37] width 15 height 15
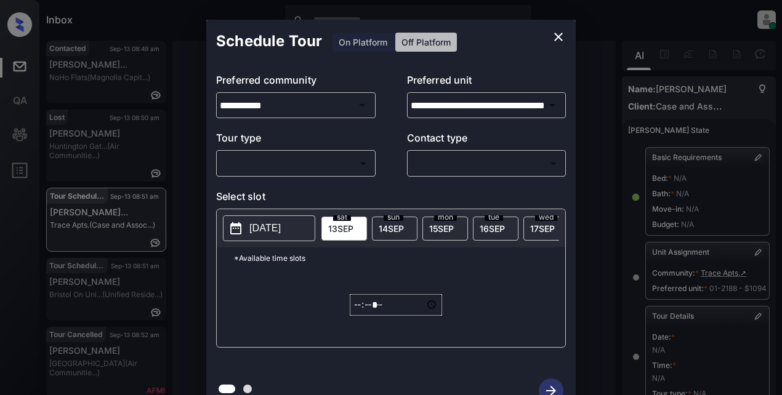
scroll to position [283, 0]
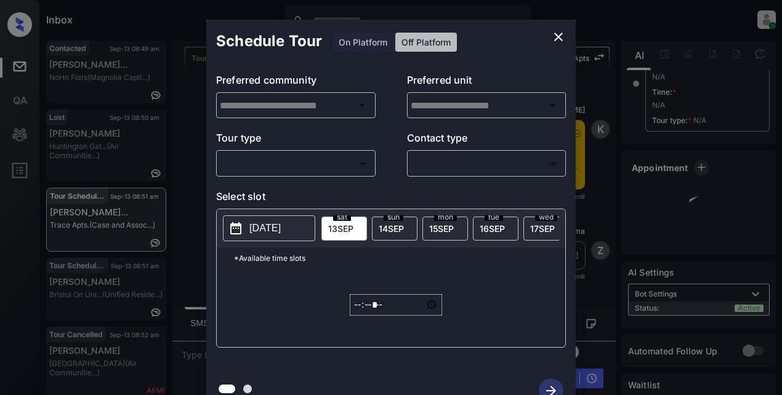
type input "**********"
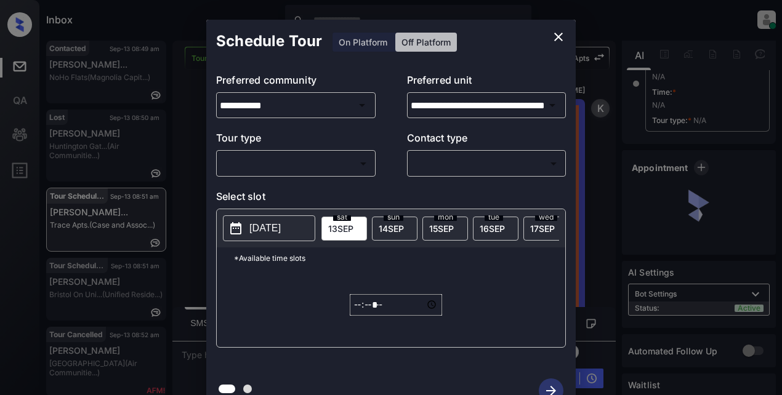
scroll to position [299, 0]
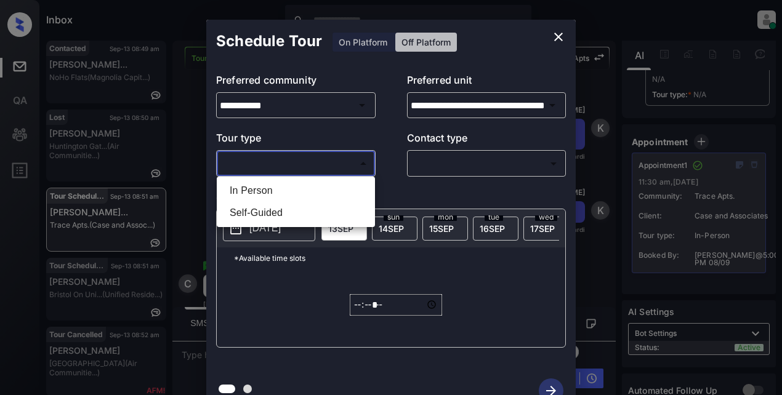
click at [329, 164] on body "Inbox Lyzzelle [PERSON_NAME] Online Set yourself offline Set yourself on break …" at bounding box center [391, 197] width 782 height 395
click at [361, 41] on div at bounding box center [391, 197] width 782 height 395
click at [296, 169] on body "Inbox Lyzzelle [PERSON_NAME] Online Set yourself offline Set yourself on break …" at bounding box center [391, 197] width 782 height 395
click at [556, 40] on div at bounding box center [391, 197] width 782 height 395
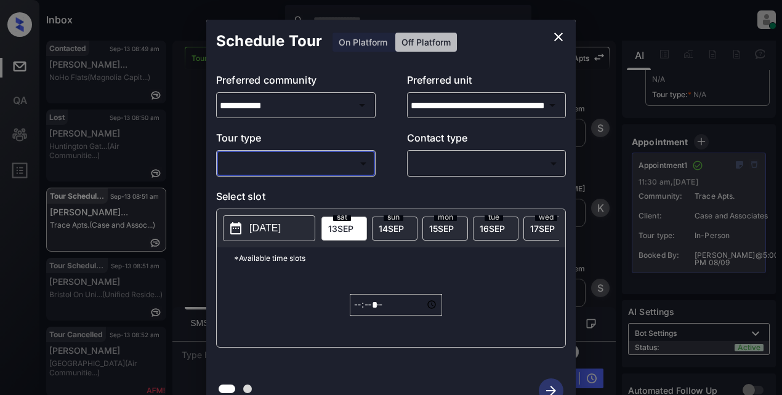
click at [558, 34] on icon "close" at bounding box center [558, 37] width 15 height 15
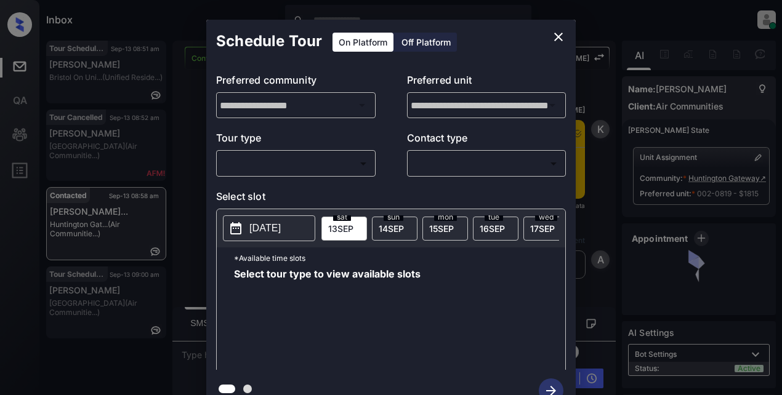
scroll to position [1505, 0]
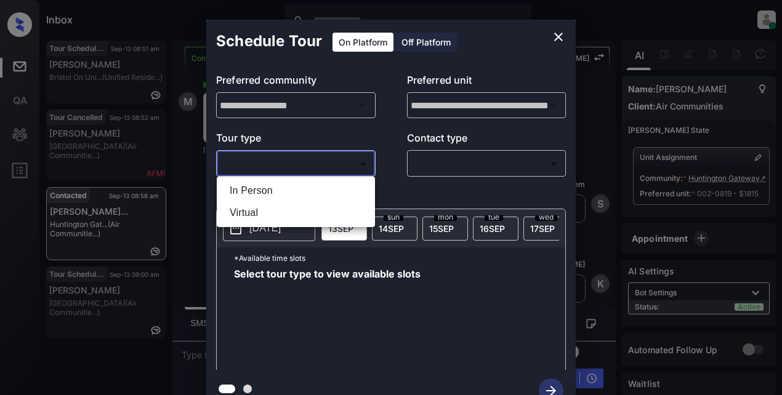
click at [319, 167] on body "Inbox Lyzzelle [PERSON_NAME] Online Set yourself offline Set yourself on break …" at bounding box center [391, 197] width 782 height 395
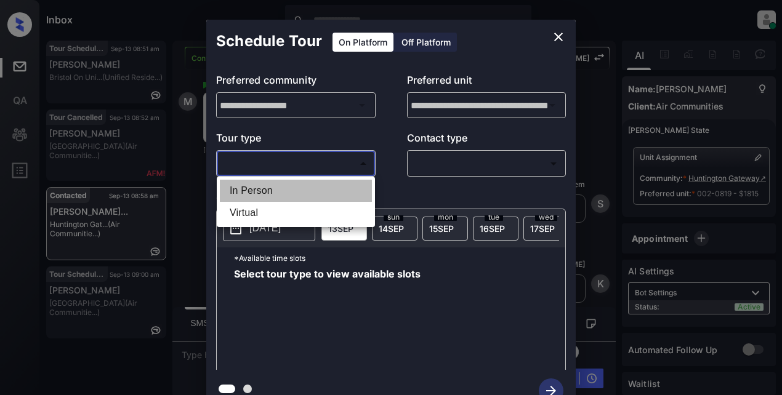
click at [273, 193] on li "In Person" at bounding box center [296, 191] width 152 height 22
type input "********"
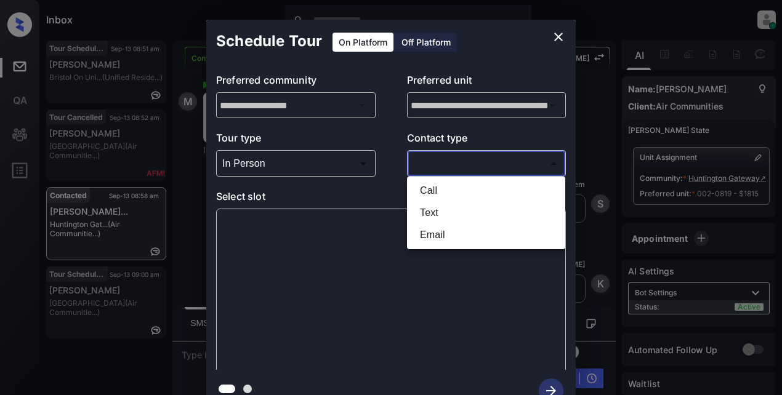
drag, startPoint x: 431, startPoint y: 163, endPoint x: 452, endPoint y: 162, distance: 21.6
click at [432, 163] on body "Inbox Lyzzelle [PERSON_NAME] Online Set yourself offline Set yourself on break …" at bounding box center [391, 197] width 782 height 395
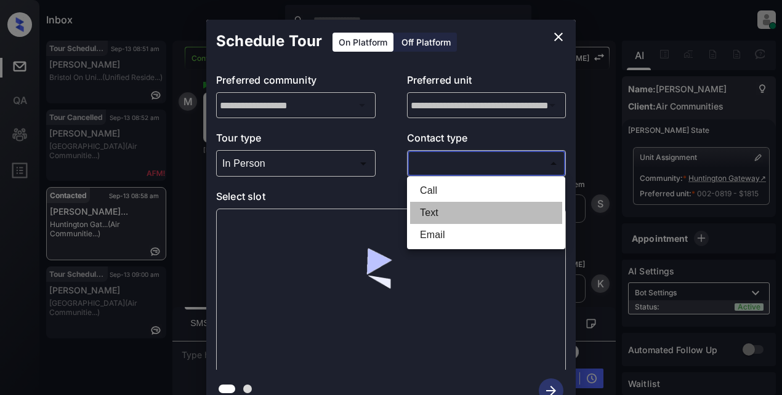
click at [430, 213] on li "Text" at bounding box center [486, 213] width 152 height 22
type input "****"
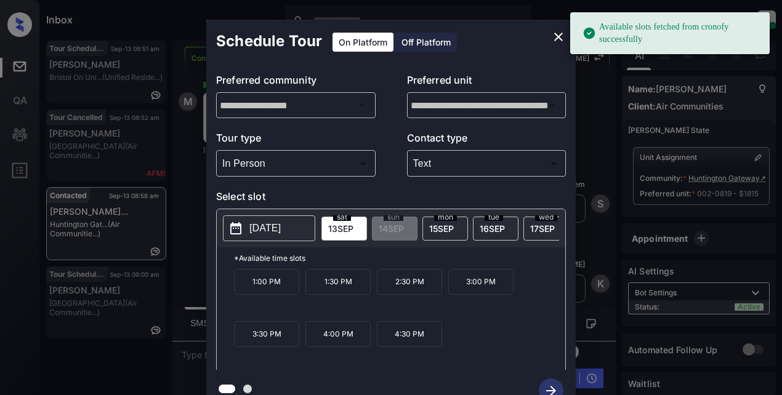
click at [267, 233] on p "[DATE]" at bounding box center [264, 228] width 31 height 15
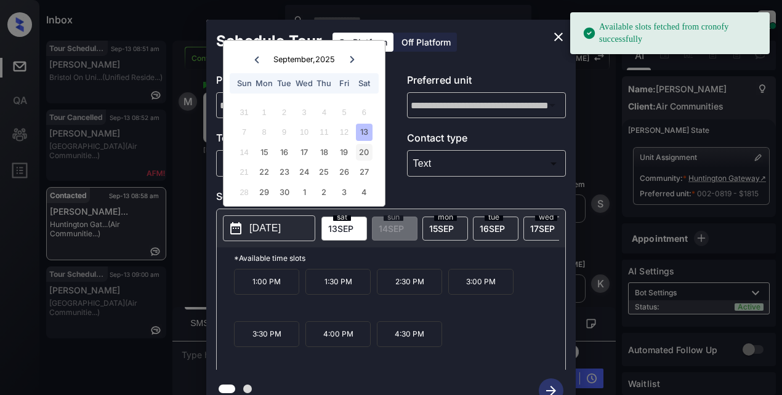
click at [364, 151] on div "20" at bounding box center [364, 152] width 17 height 17
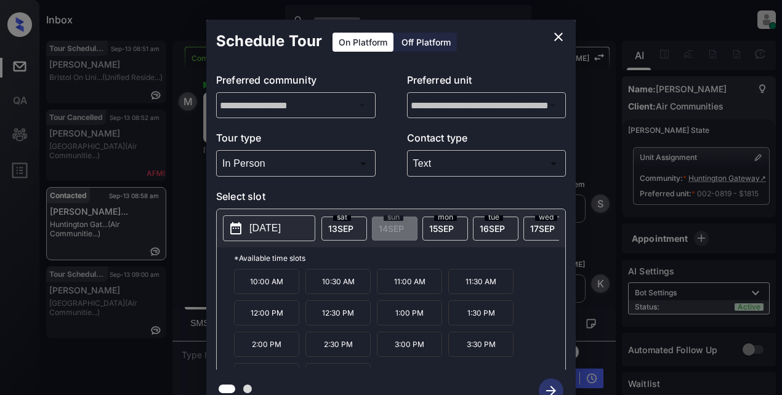
scroll to position [21, 0]
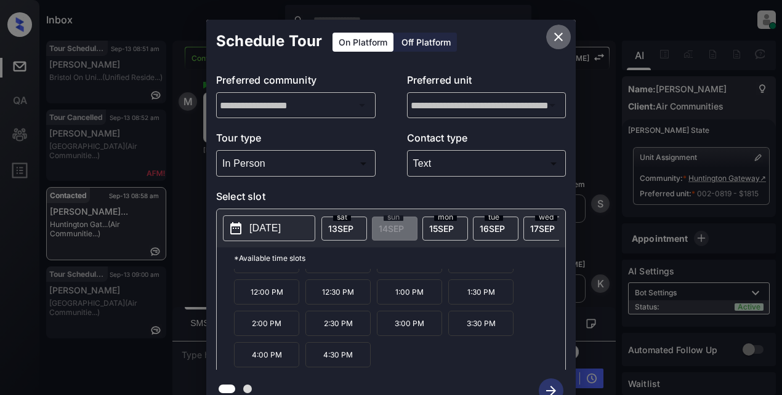
click at [567, 38] on button "close" at bounding box center [558, 37] width 25 height 25
